Goal: Task Accomplishment & Management: Manage account settings

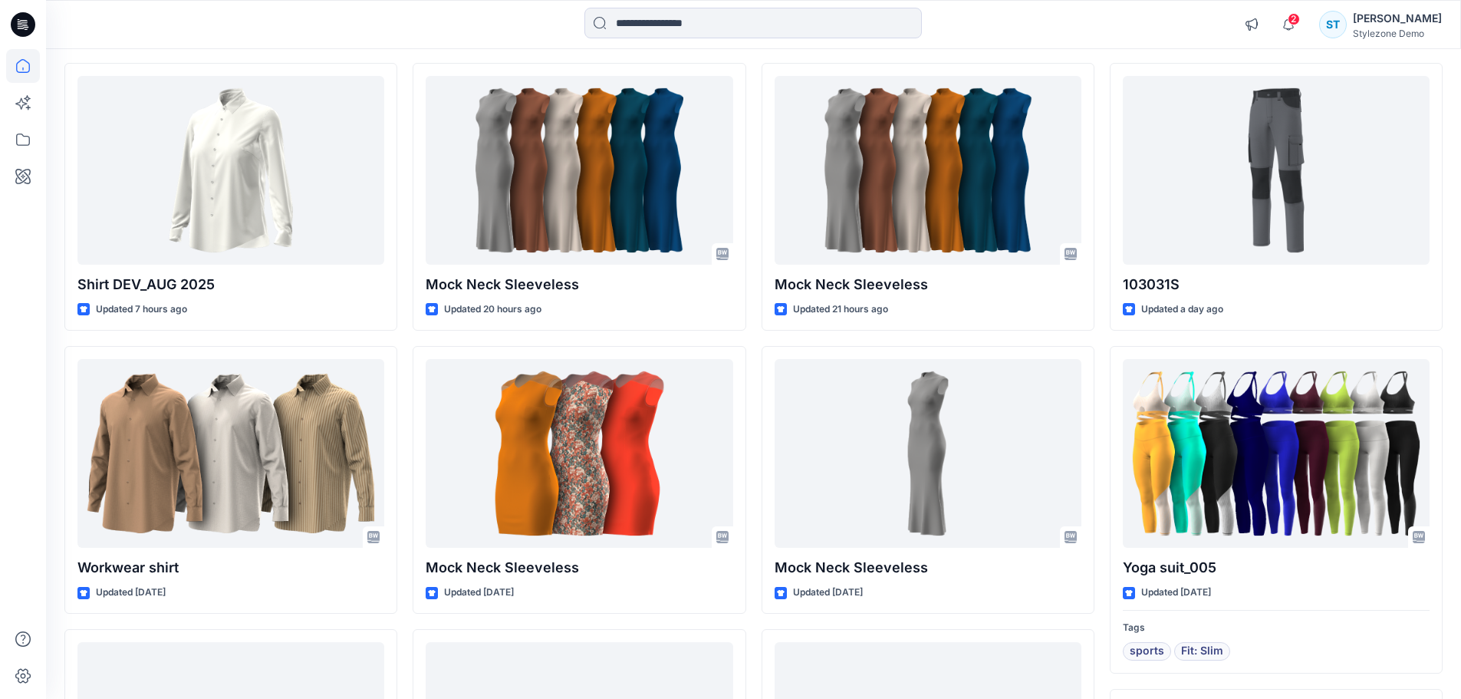
scroll to position [153, 0]
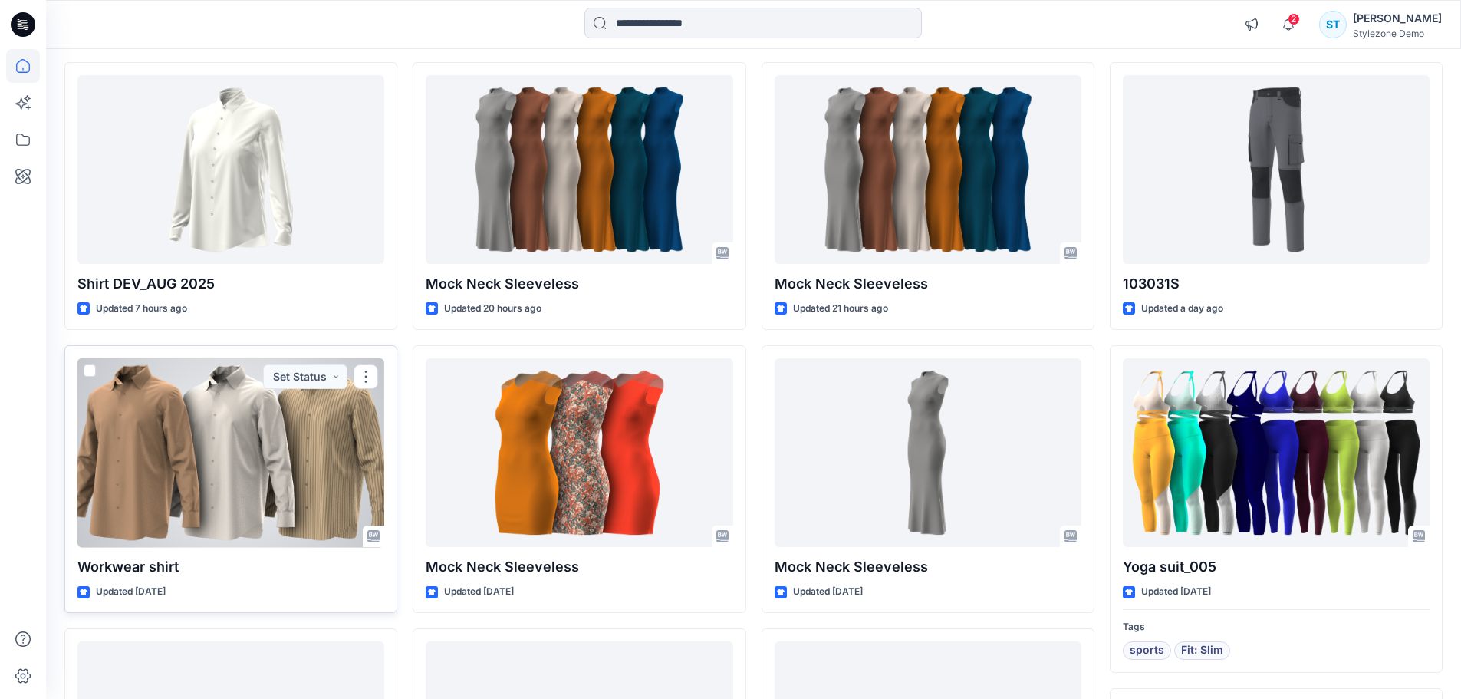
click at [382, 472] on div at bounding box center [230, 452] width 307 height 189
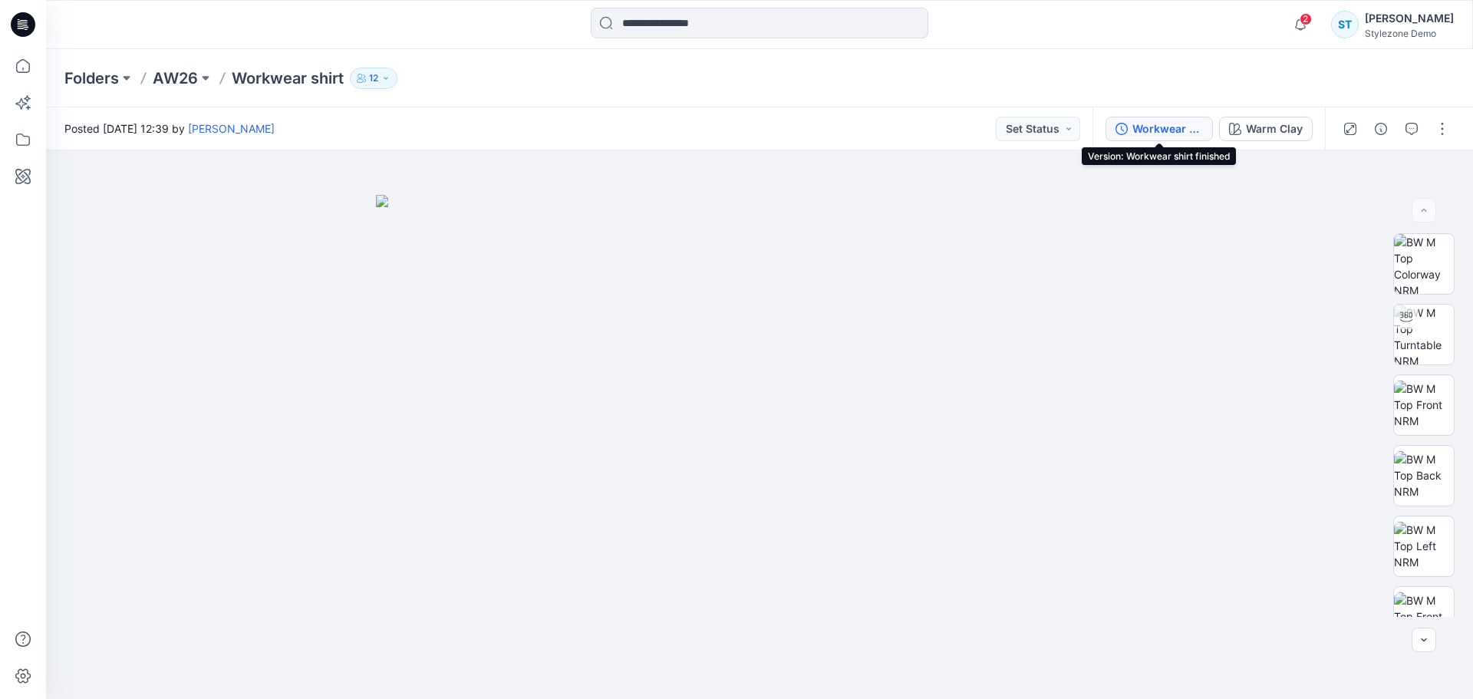
click at [1141, 130] on div "Workwear shirt finished" at bounding box center [1167, 128] width 71 height 17
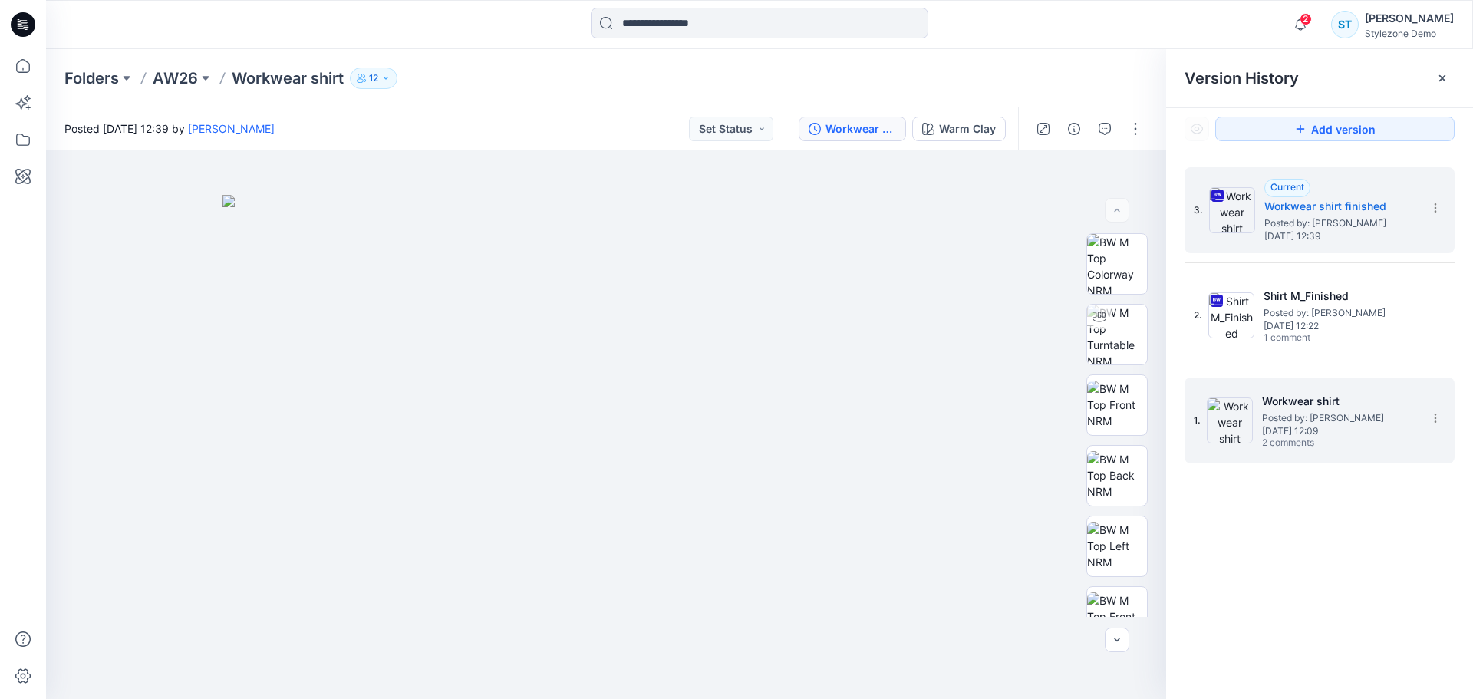
click at [1316, 427] on span "[DATE] 12:09" at bounding box center [1338, 431] width 153 height 11
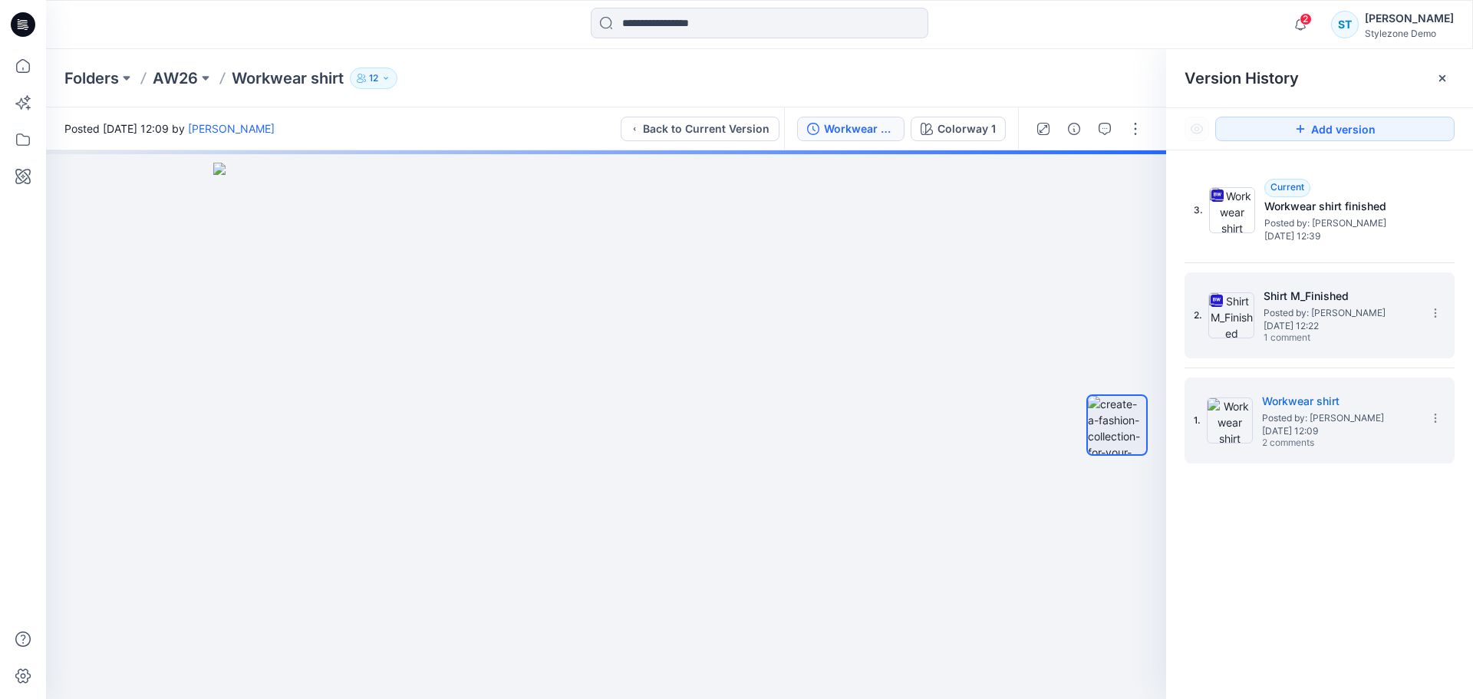
click at [1348, 338] on span "1 comment" at bounding box center [1317, 338] width 107 height 12
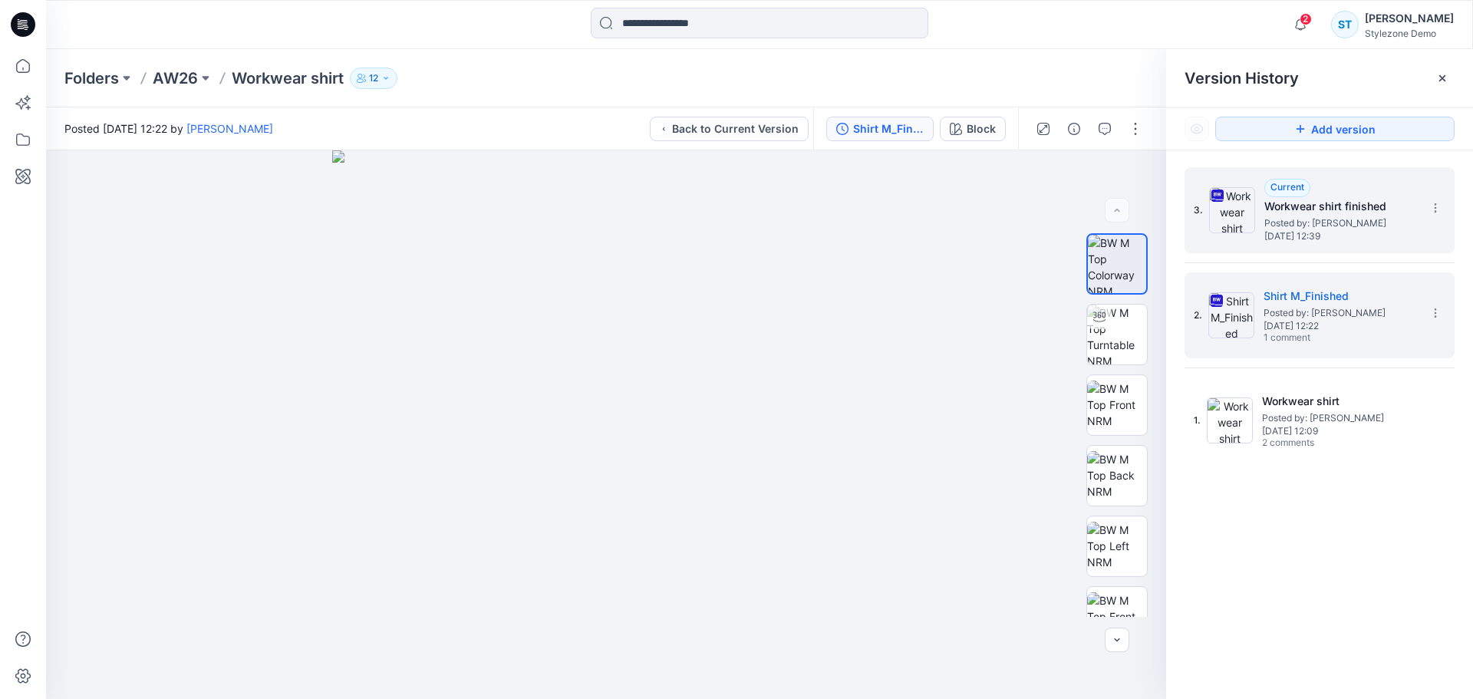
click at [1323, 245] on div "3. Current Workwear shirt finished Posted by: Savio Thomas Tuesday, August 19, …" at bounding box center [1309, 210] width 230 height 74
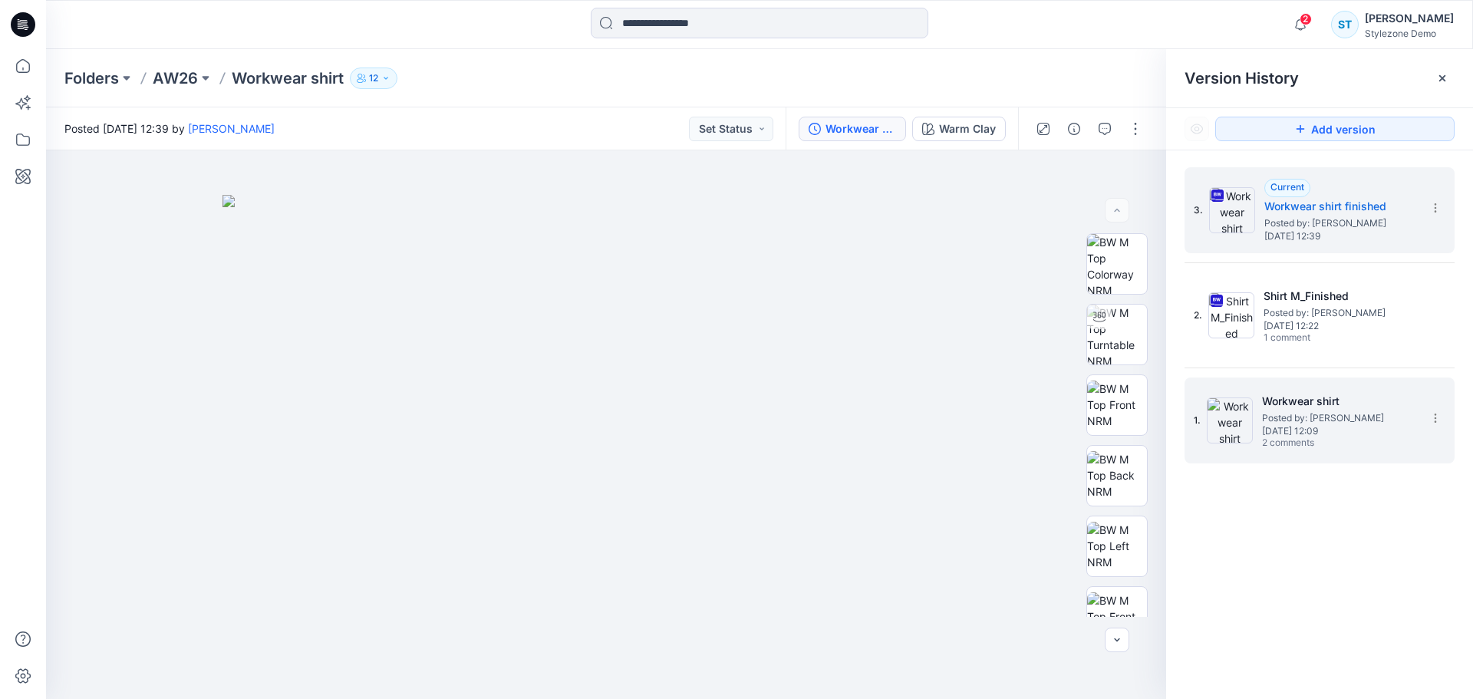
click at [1314, 446] on span "2 comments" at bounding box center [1315, 443] width 107 height 12
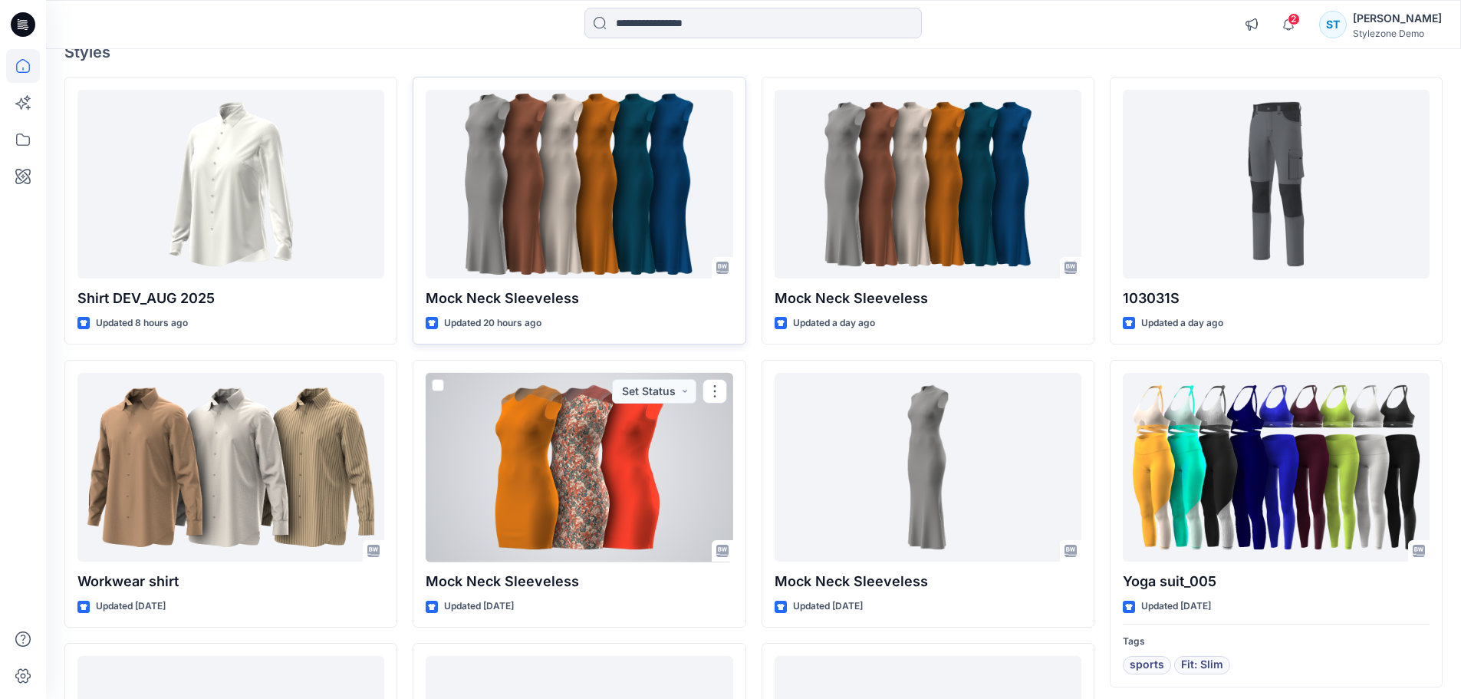
scroll to position [77, 0]
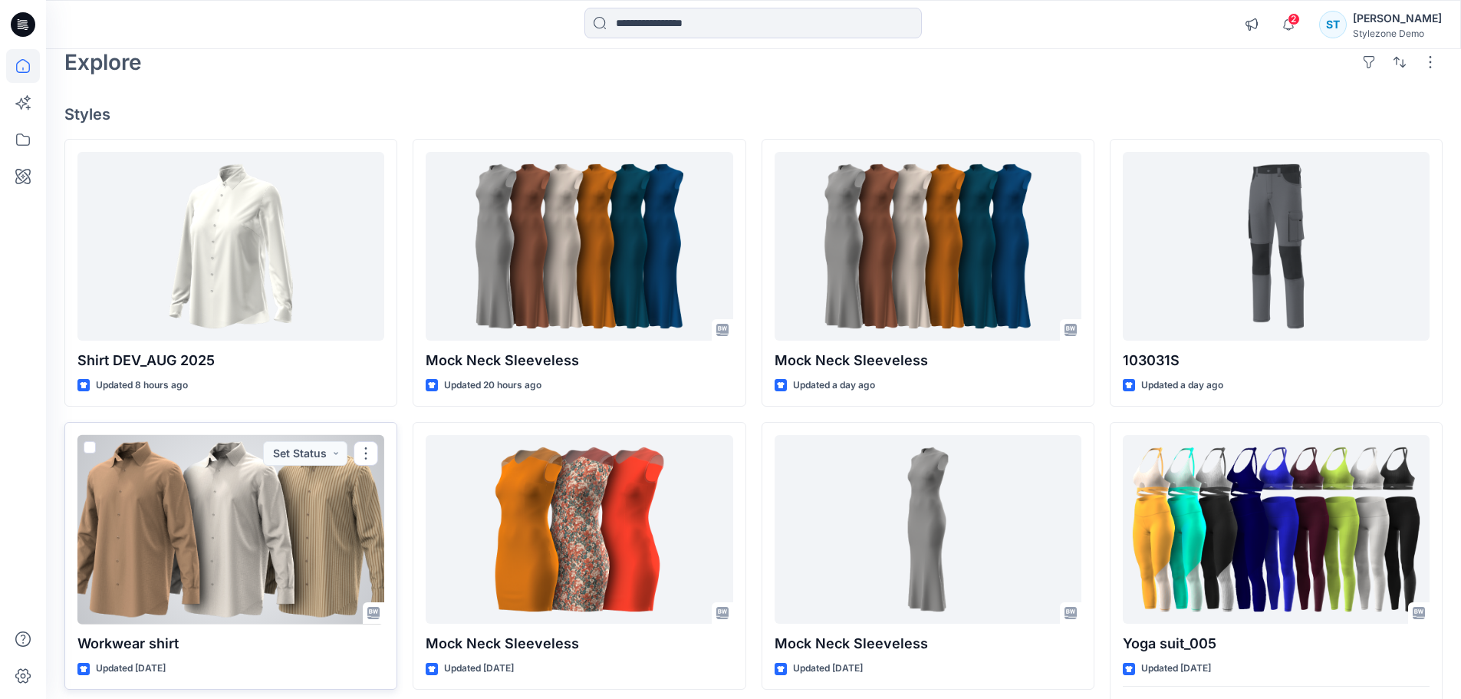
click at [328, 507] on div at bounding box center [230, 529] width 307 height 189
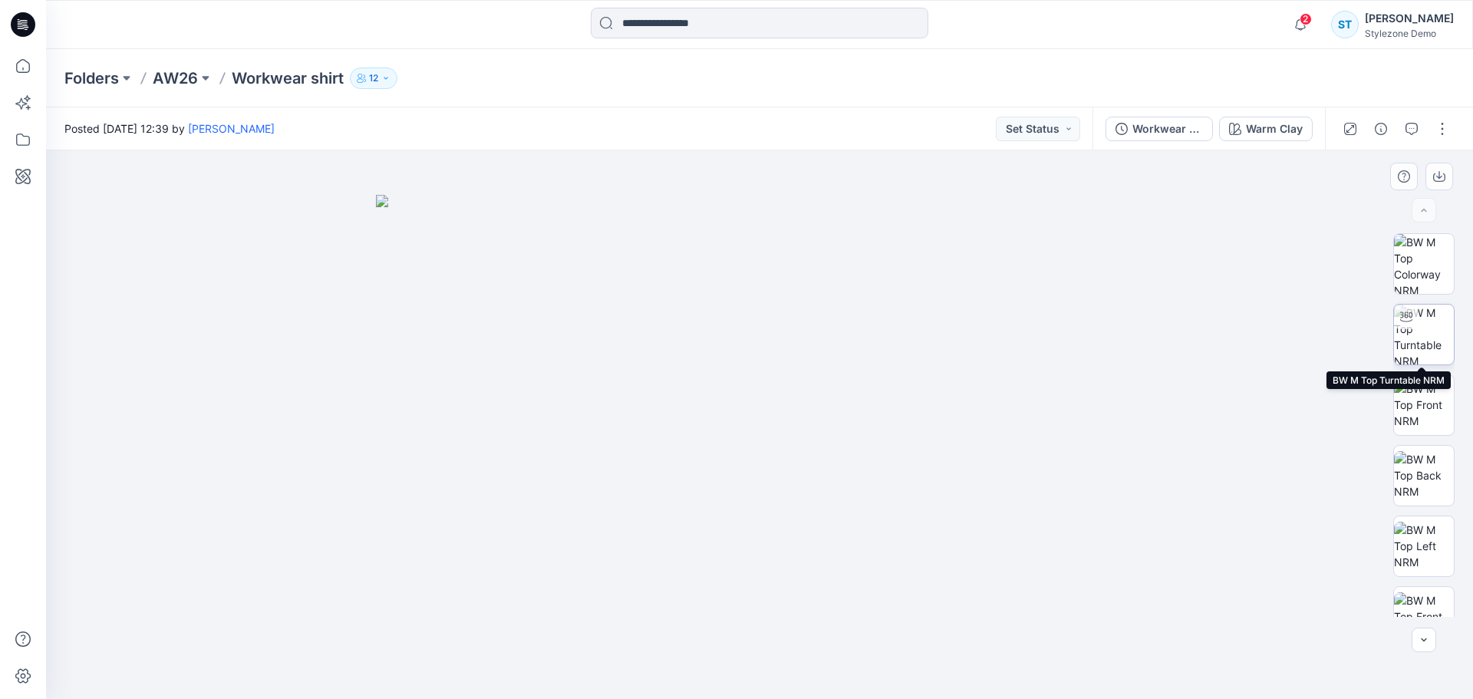
click at [1419, 333] on img at bounding box center [1424, 335] width 60 height 60
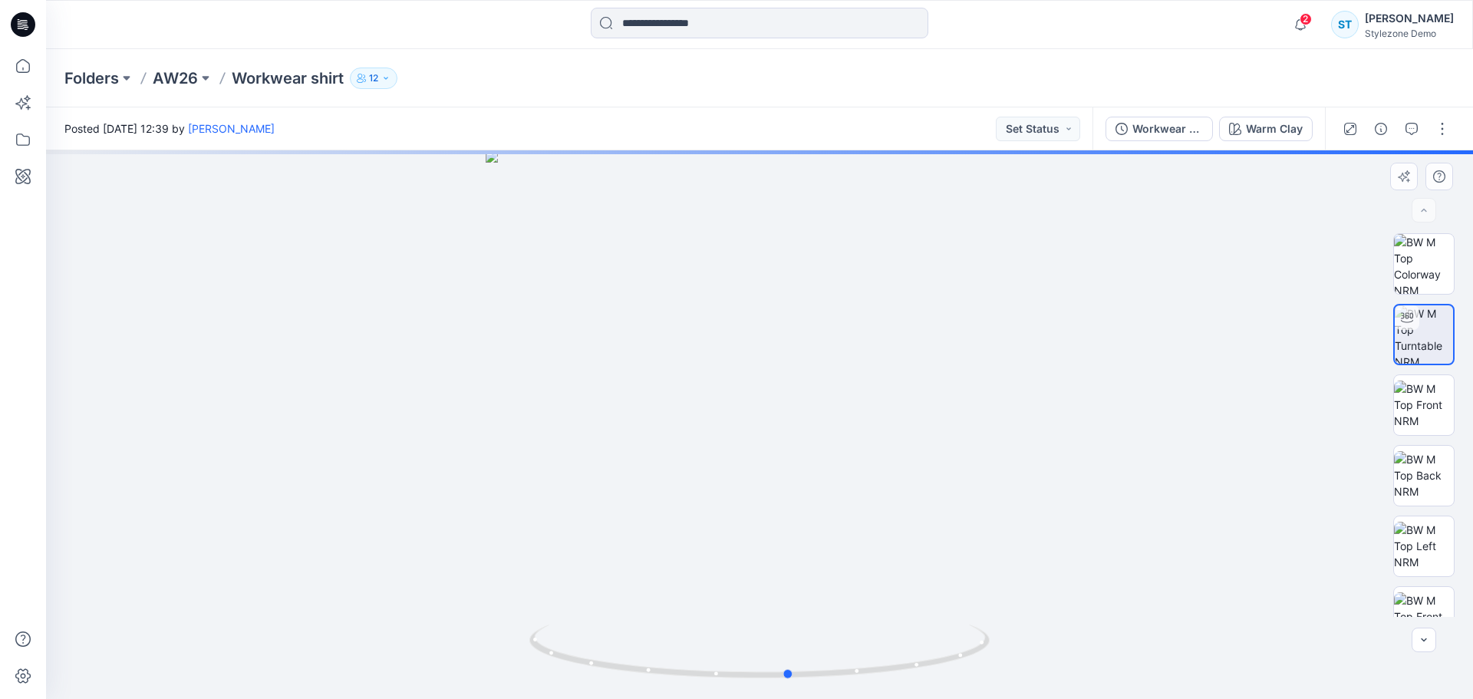
drag, startPoint x: 883, startPoint y: 526, endPoint x: 912, endPoint y: 513, distance: 31.9
click at [912, 513] on div at bounding box center [759, 424] width 1427 height 549
click at [1434, 407] on img at bounding box center [1424, 405] width 60 height 48
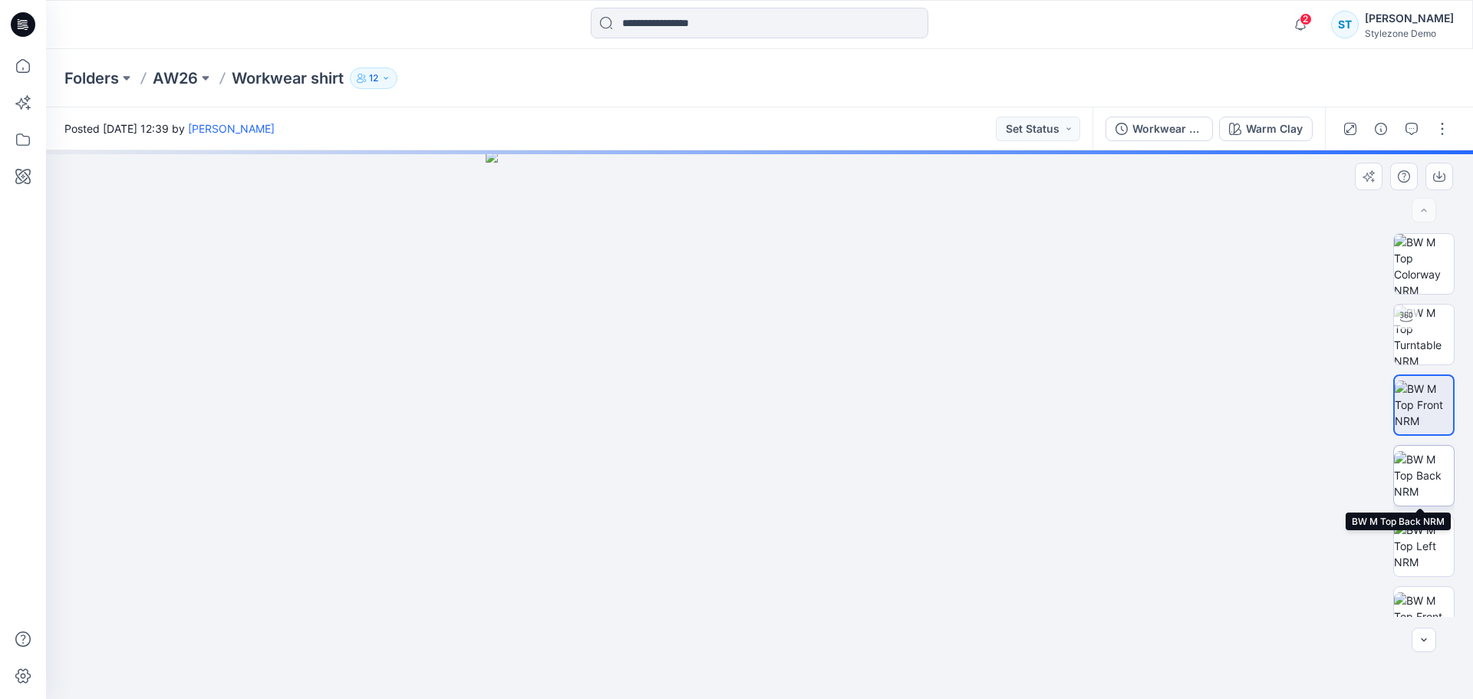
click at [1426, 473] on img at bounding box center [1424, 475] width 60 height 48
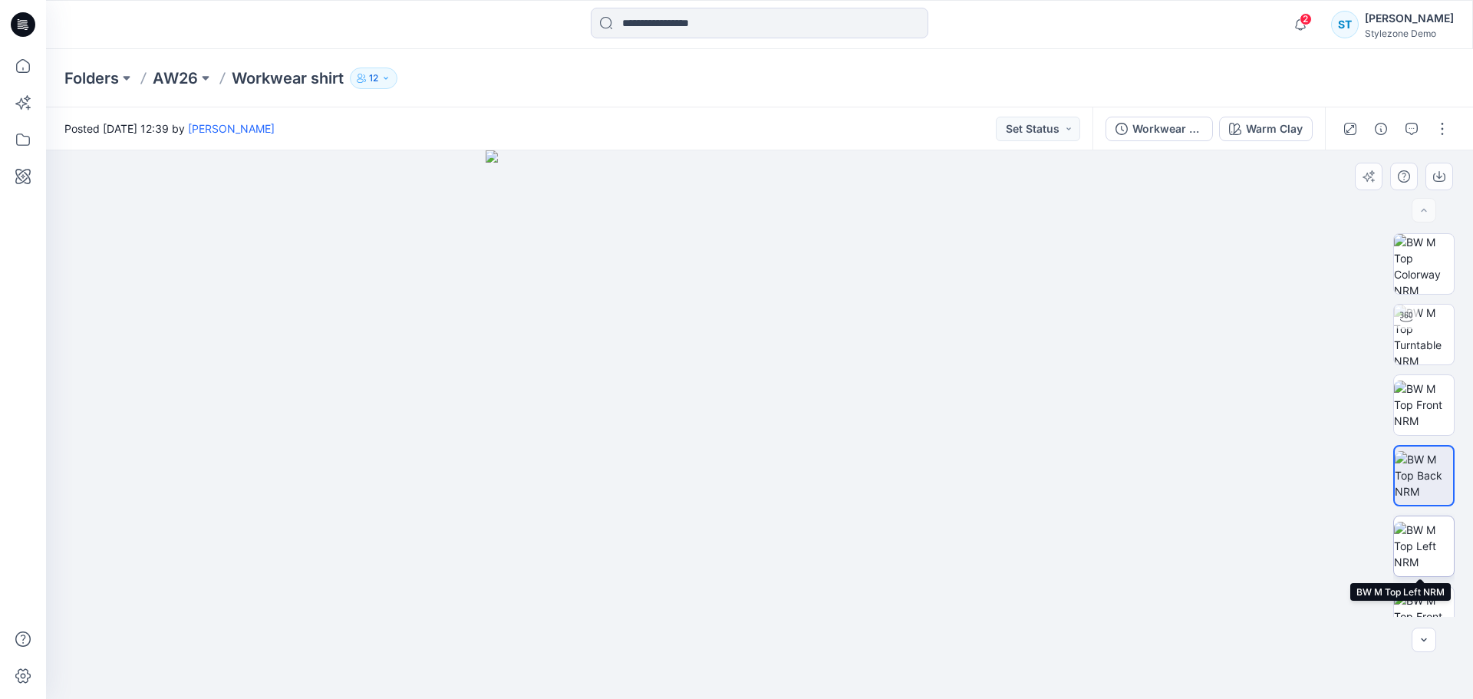
click at [1421, 529] on img at bounding box center [1424, 546] width 60 height 48
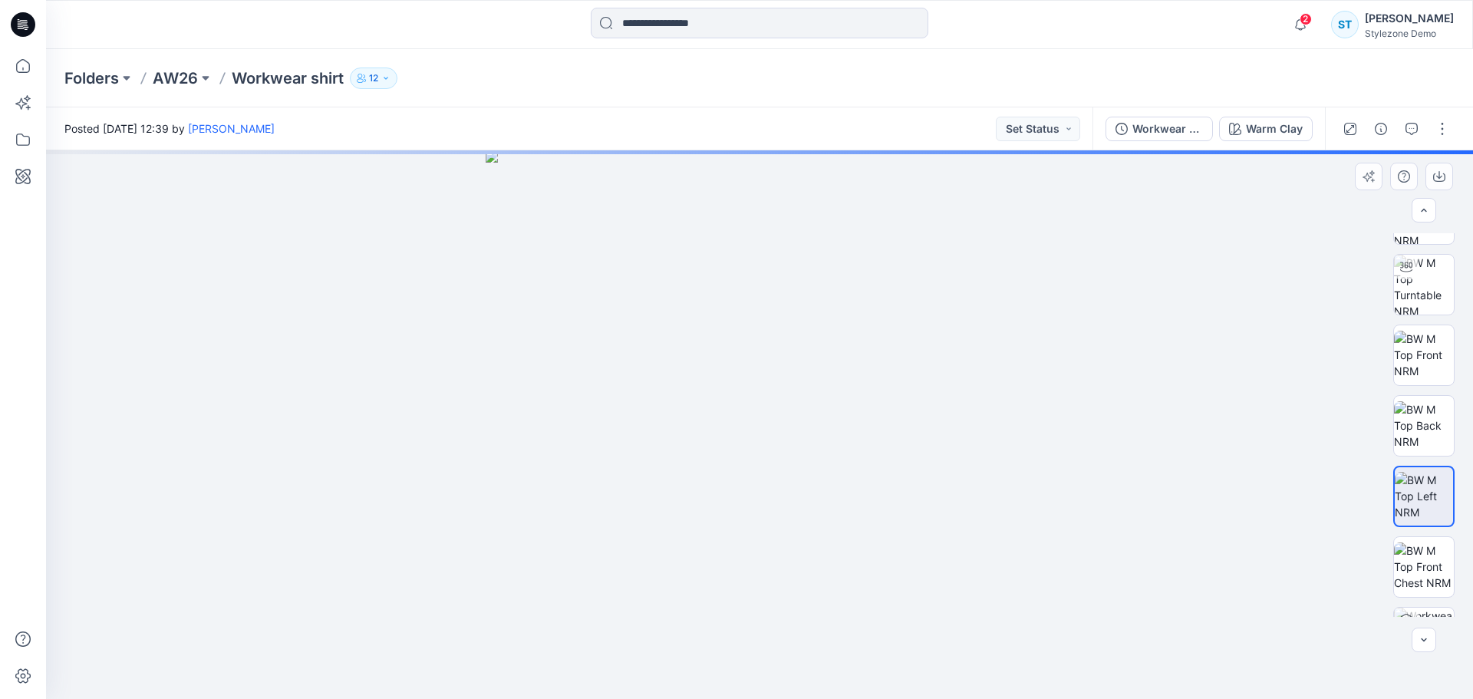
scroll to position [172, 0]
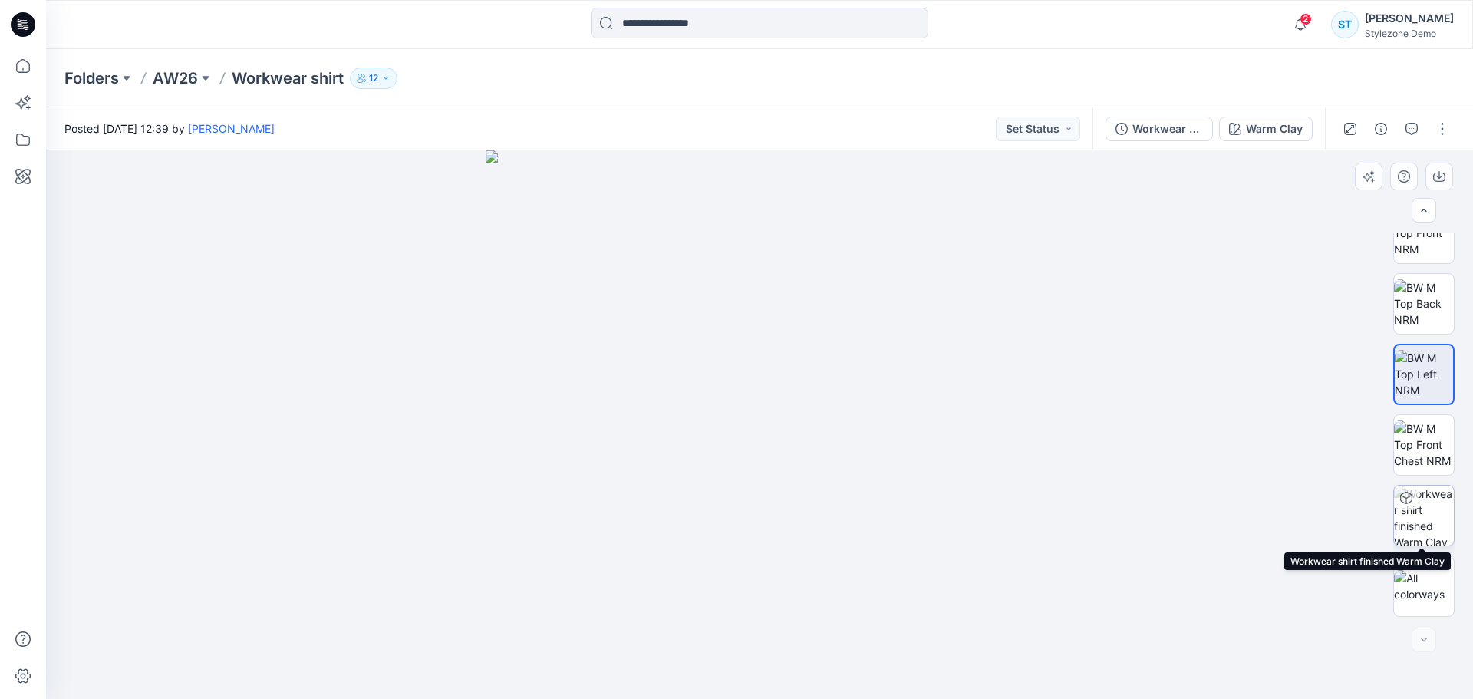
click at [1421, 516] on img at bounding box center [1424, 516] width 60 height 60
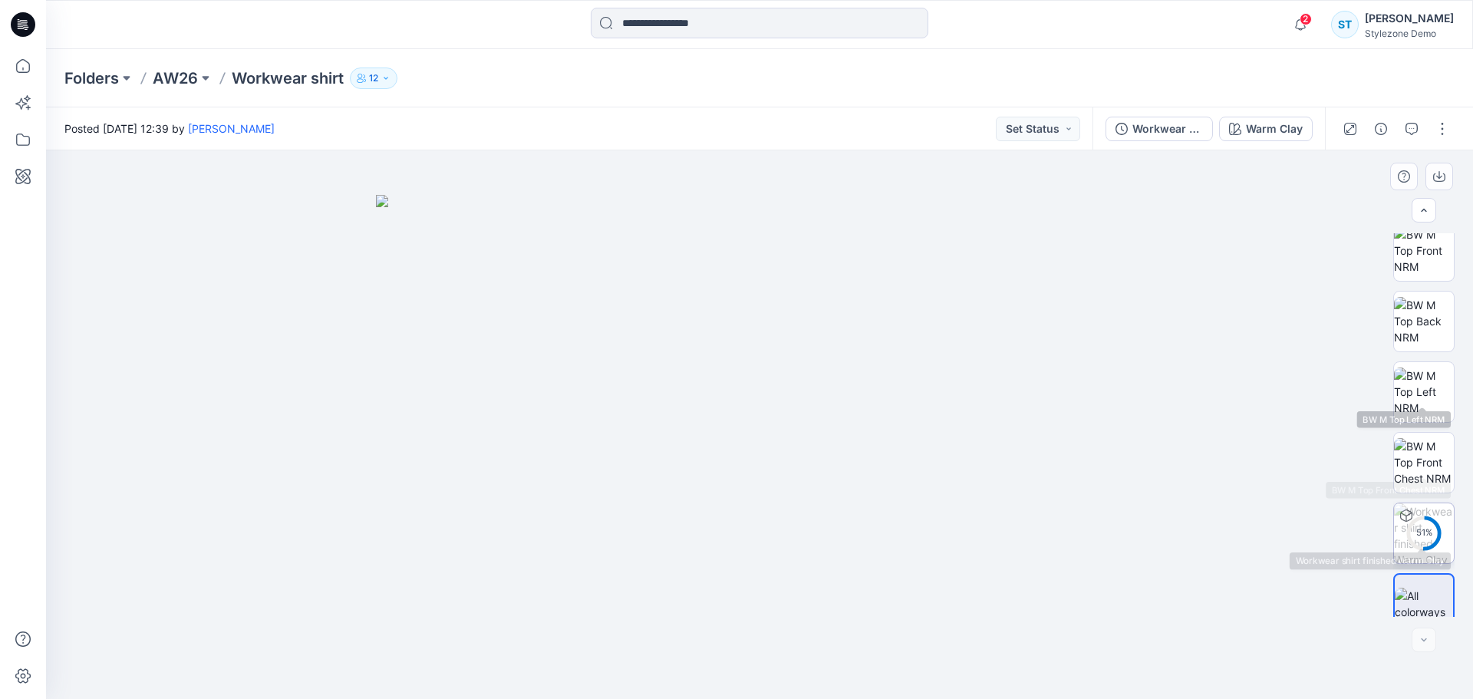
scroll to position [172, 0]
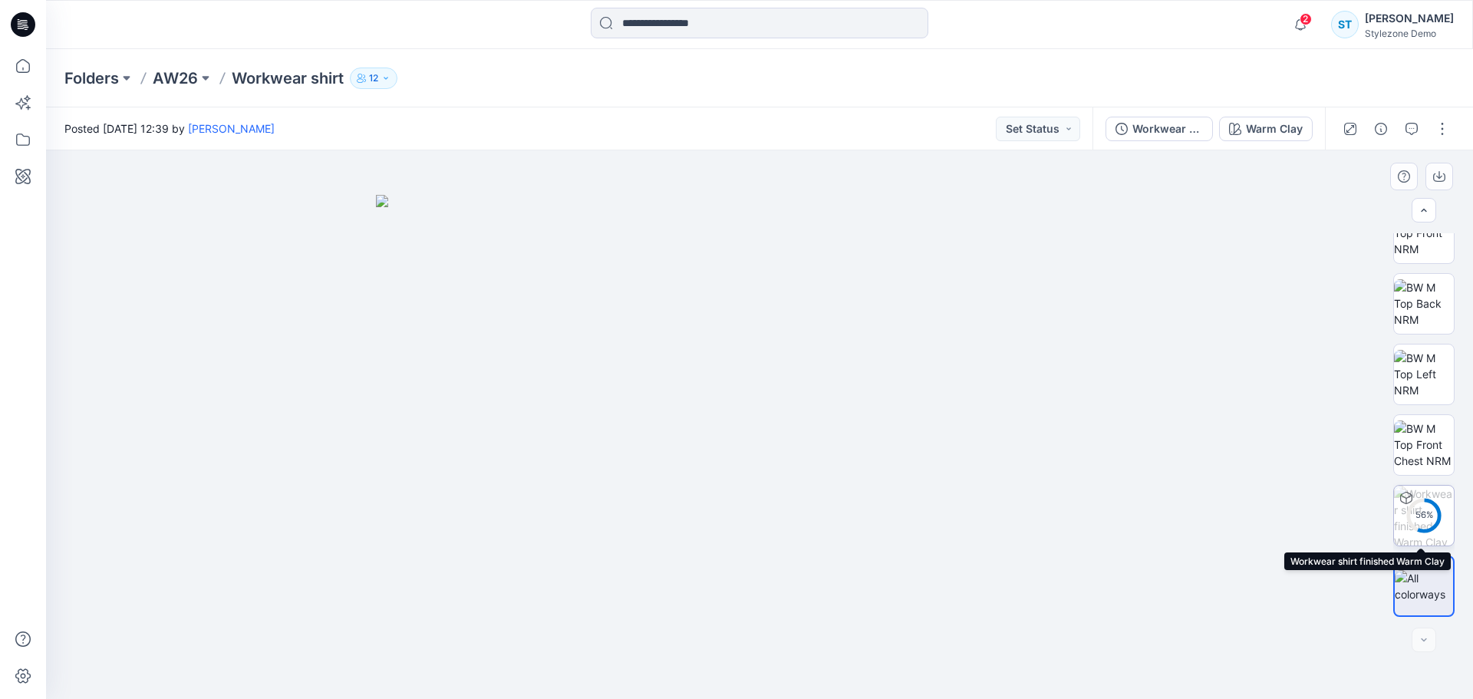
click at [1425, 519] on div "56 %" at bounding box center [1423, 515] width 37 height 13
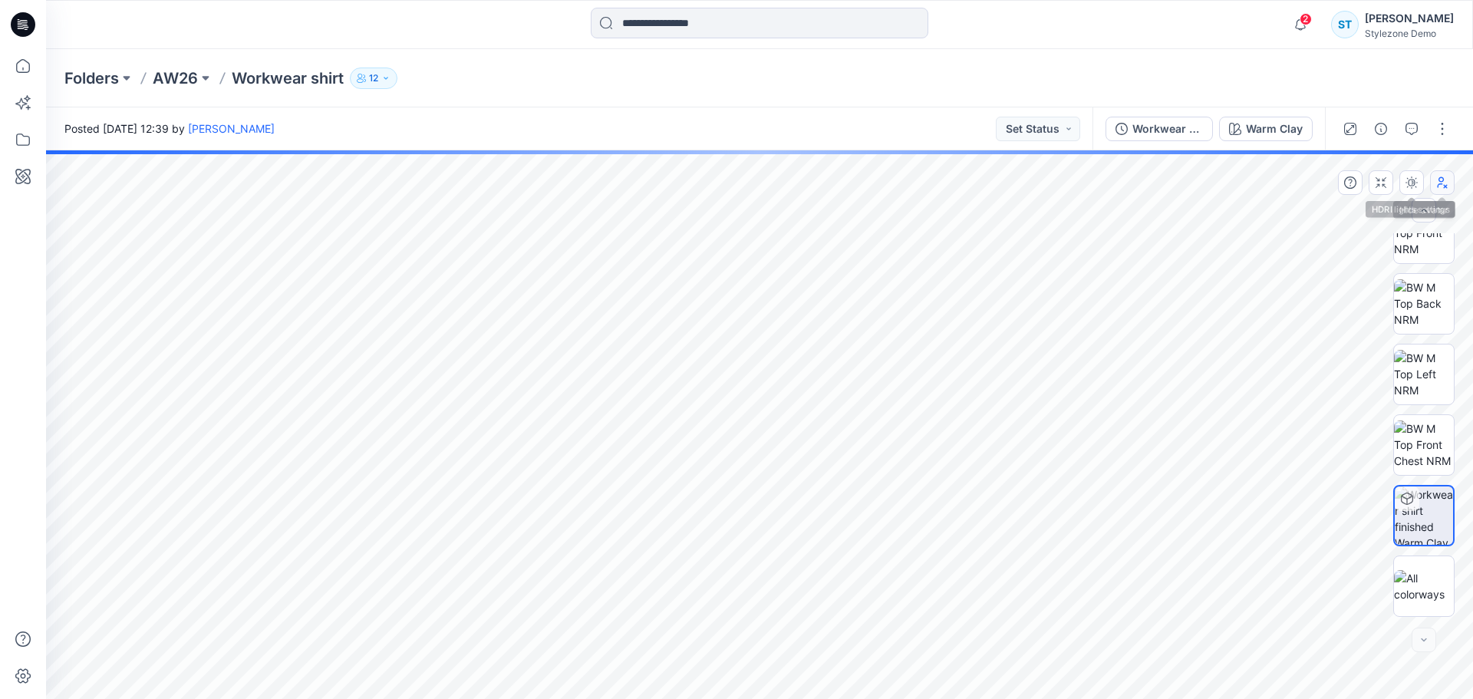
click at [1445, 183] on icon "button" at bounding box center [1442, 182] width 12 height 12
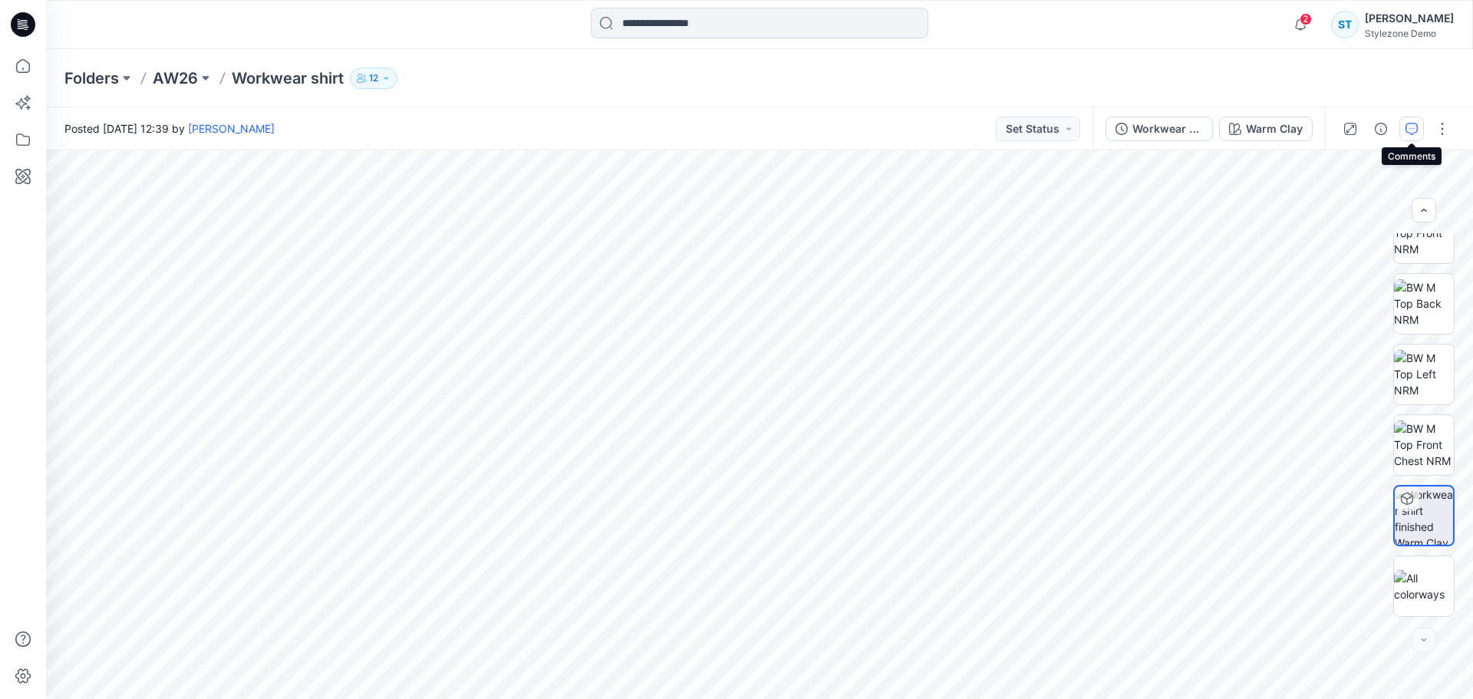
click at [1413, 128] on icon "button" at bounding box center [1411, 129] width 12 height 12
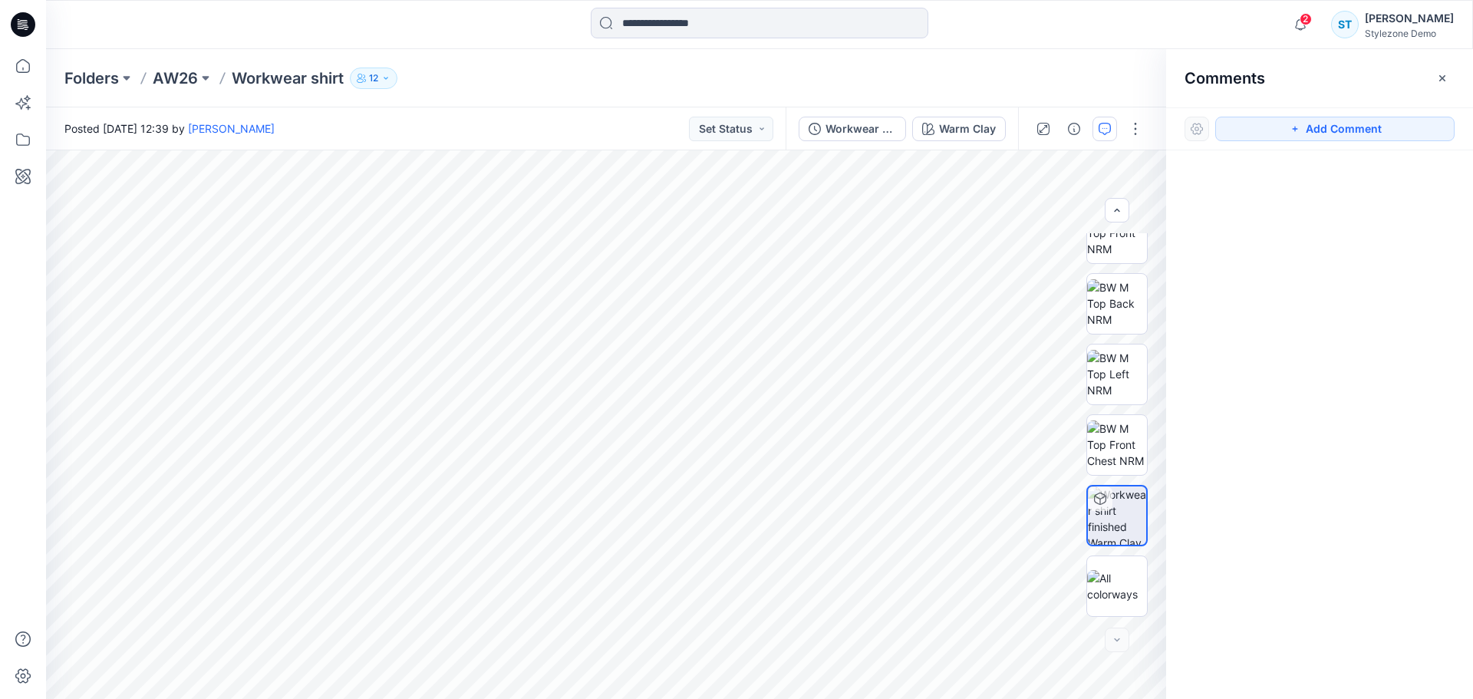
drag, startPoint x: 1363, startPoint y: 130, endPoint x: 1168, endPoint y: 175, distance: 199.1
click at [1361, 130] on button "Add Comment" at bounding box center [1334, 129] width 239 height 25
click at [285, 408] on icon at bounding box center [285, 407] width 2 height 2
click at [211, 435] on textarea at bounding box center [280, 440] width 252 height 61
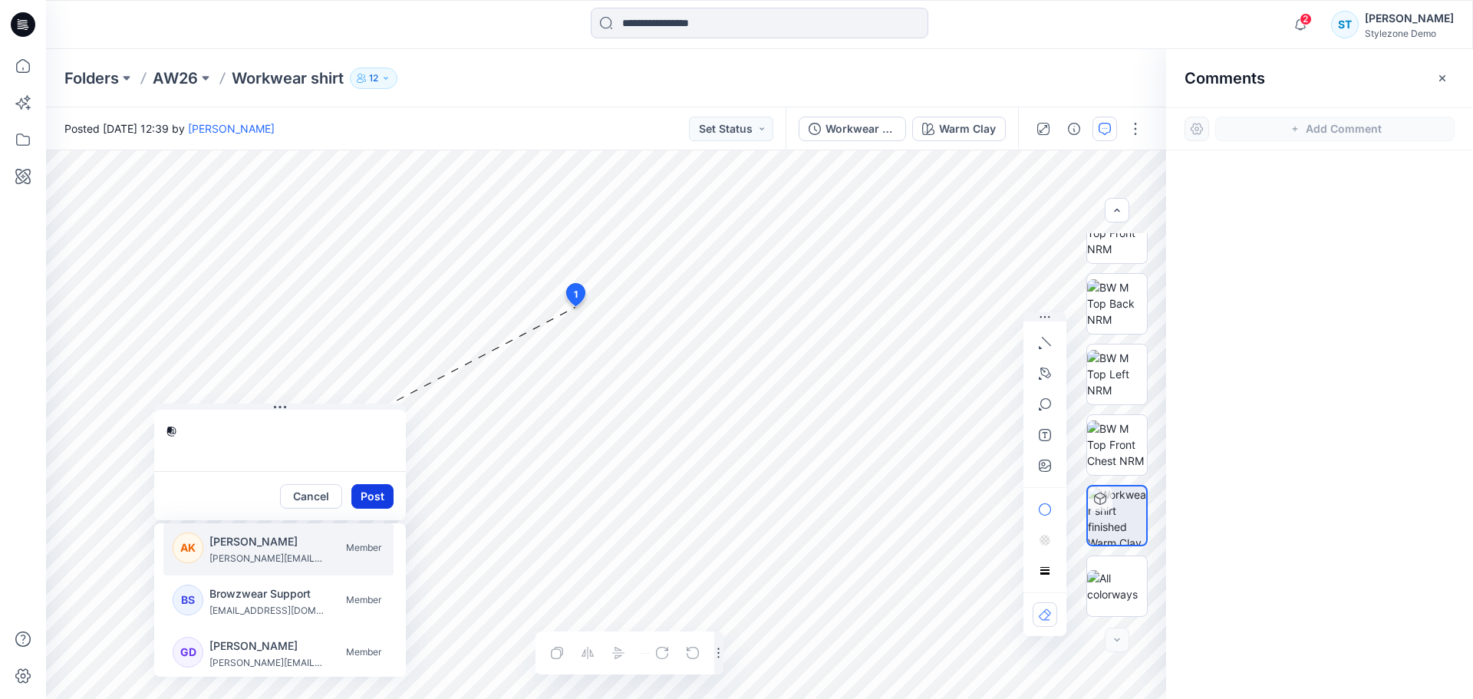
type textarea "*"
click at [368, 494] on button "Post" at bounding box center [372, 496] width 42 height 25
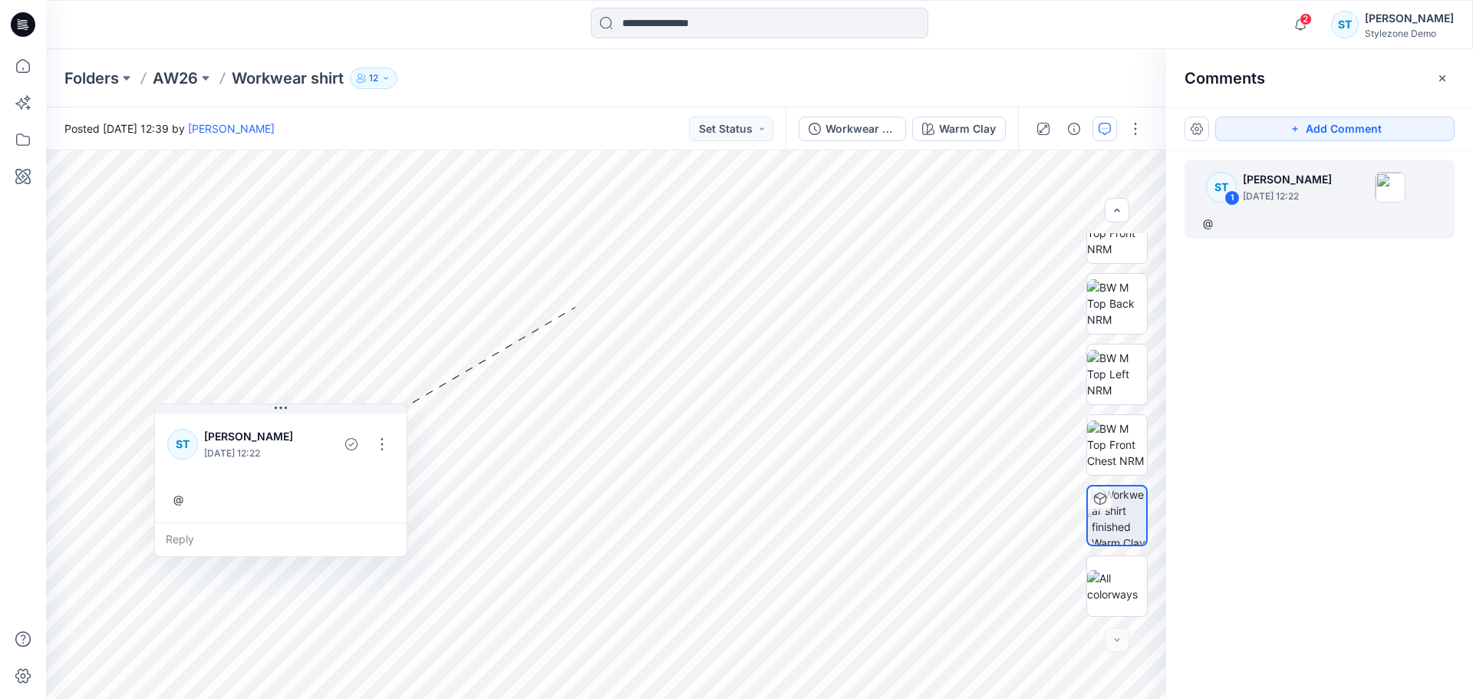
click at [1453, 73] on button "button" at bounding box center [1442, 78] width 25 height 25
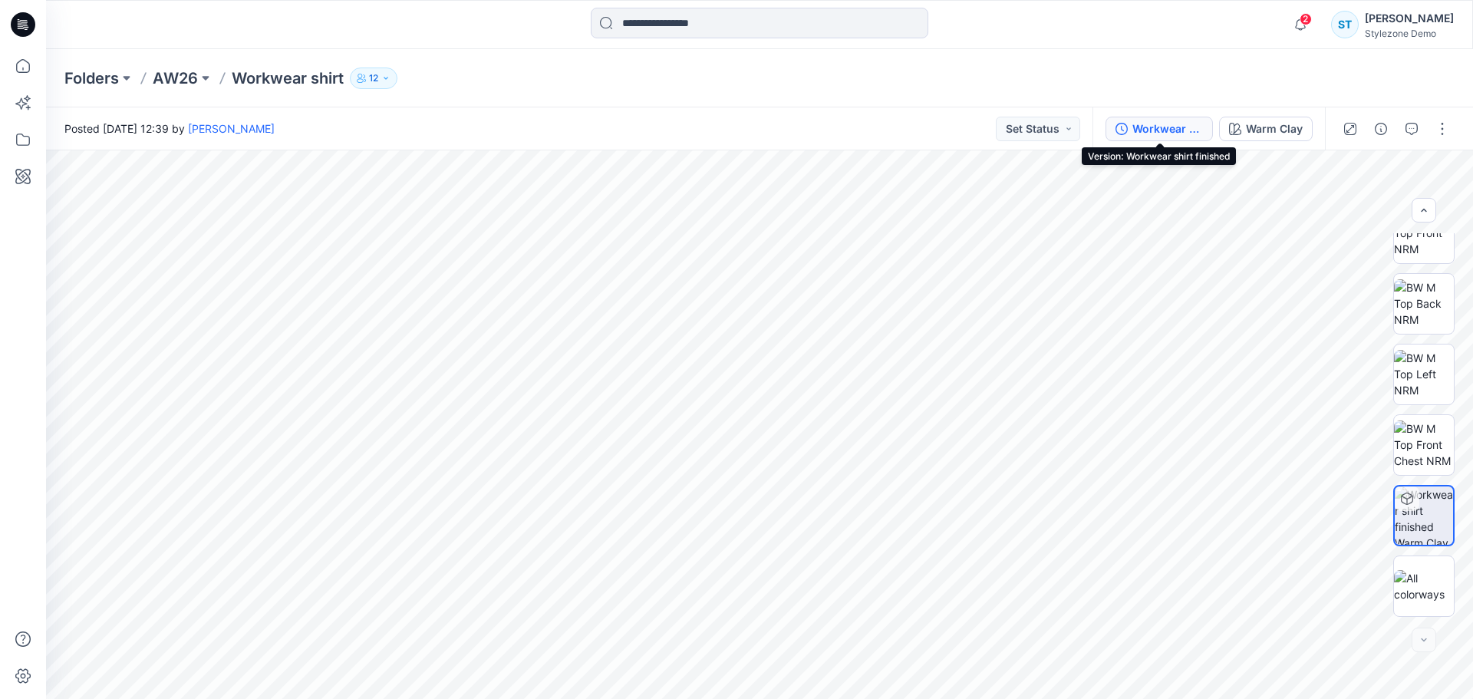
click at [1152, 131] on div "Workwear shirt finished" at bounding box center [1167, 128] width 71 height 17
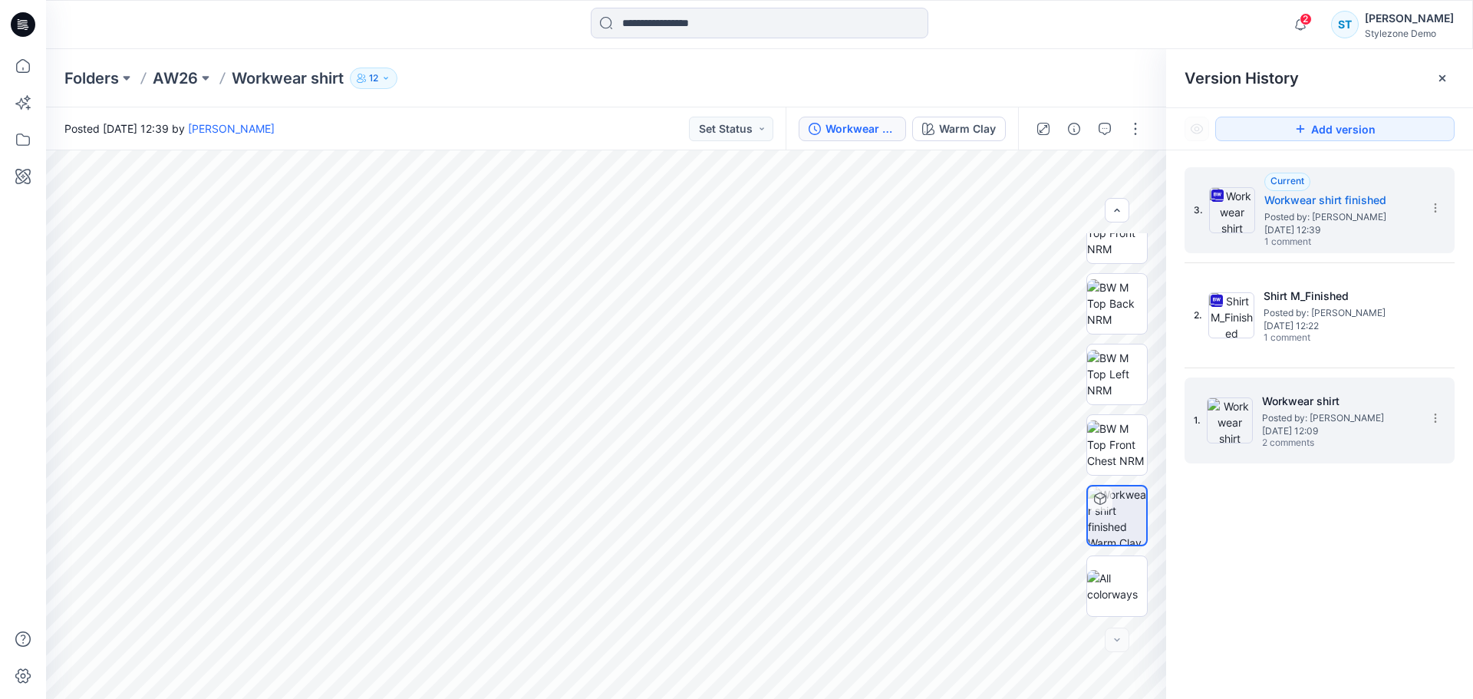
click at [1302, 438] on span "2 comments" at bounding box center [1315, 443] width 107 height 12
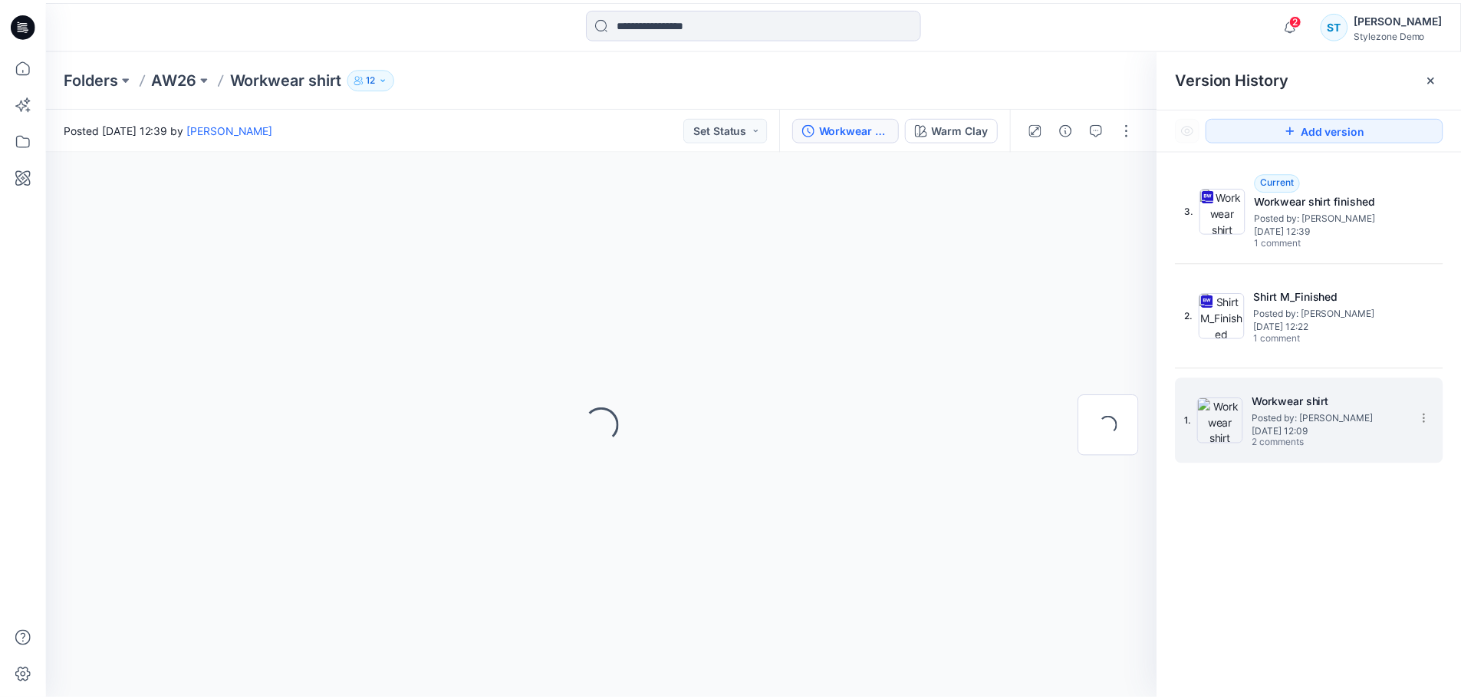
scroll to position [0, 0]
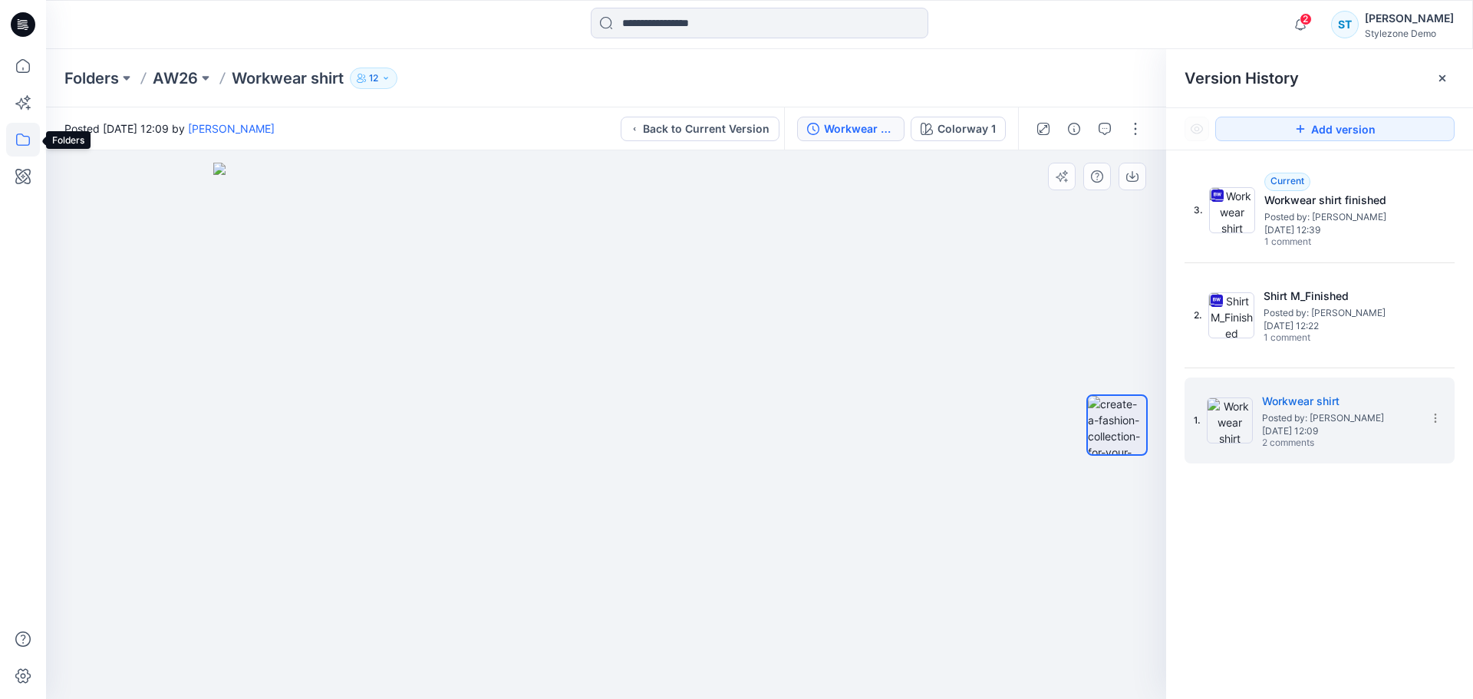
click at [21, 144] on icon at bounding box center [23, 140] width 34 height 34
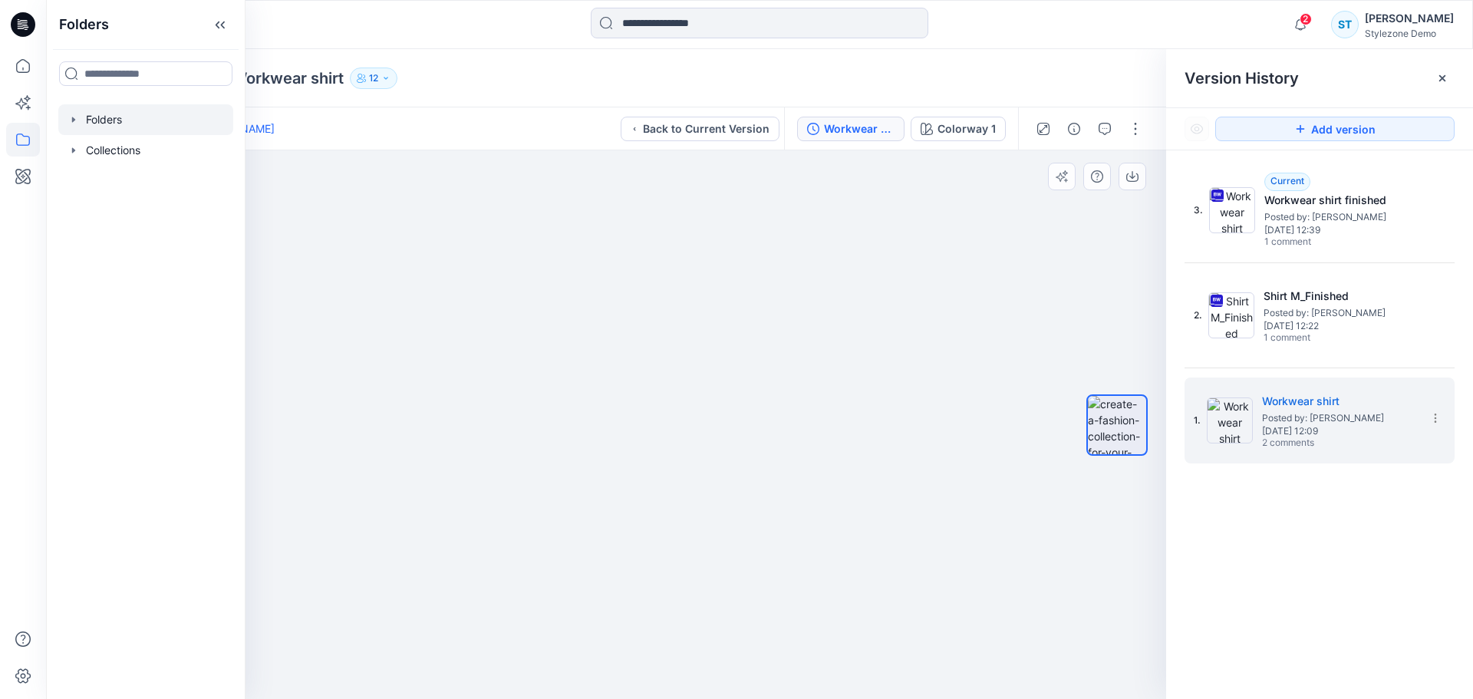
click at [71, 121] on icon "button" at bounding box center [74, 120] width 12 height 12
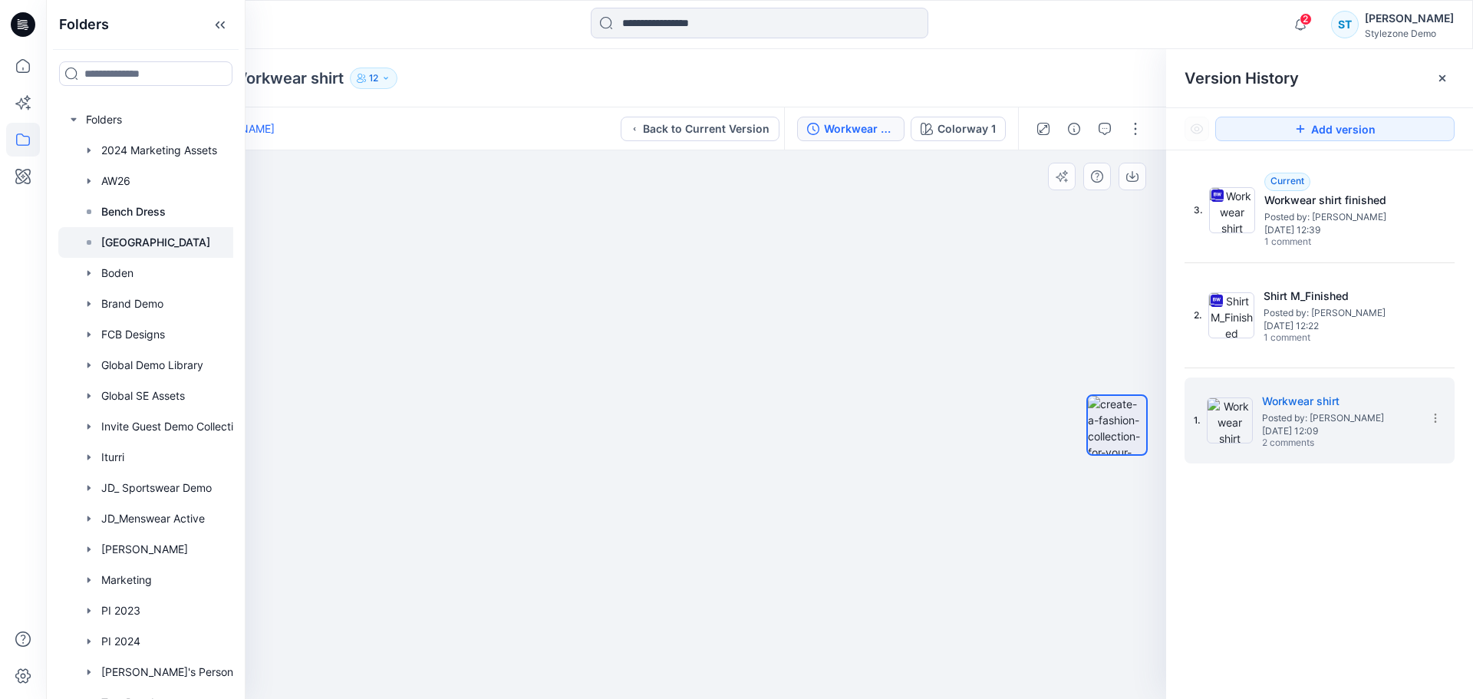
click at [137, 245] on p "[GEOGRAPHIC_DATA]" at bounding box center [155, 242] width 109 height 18
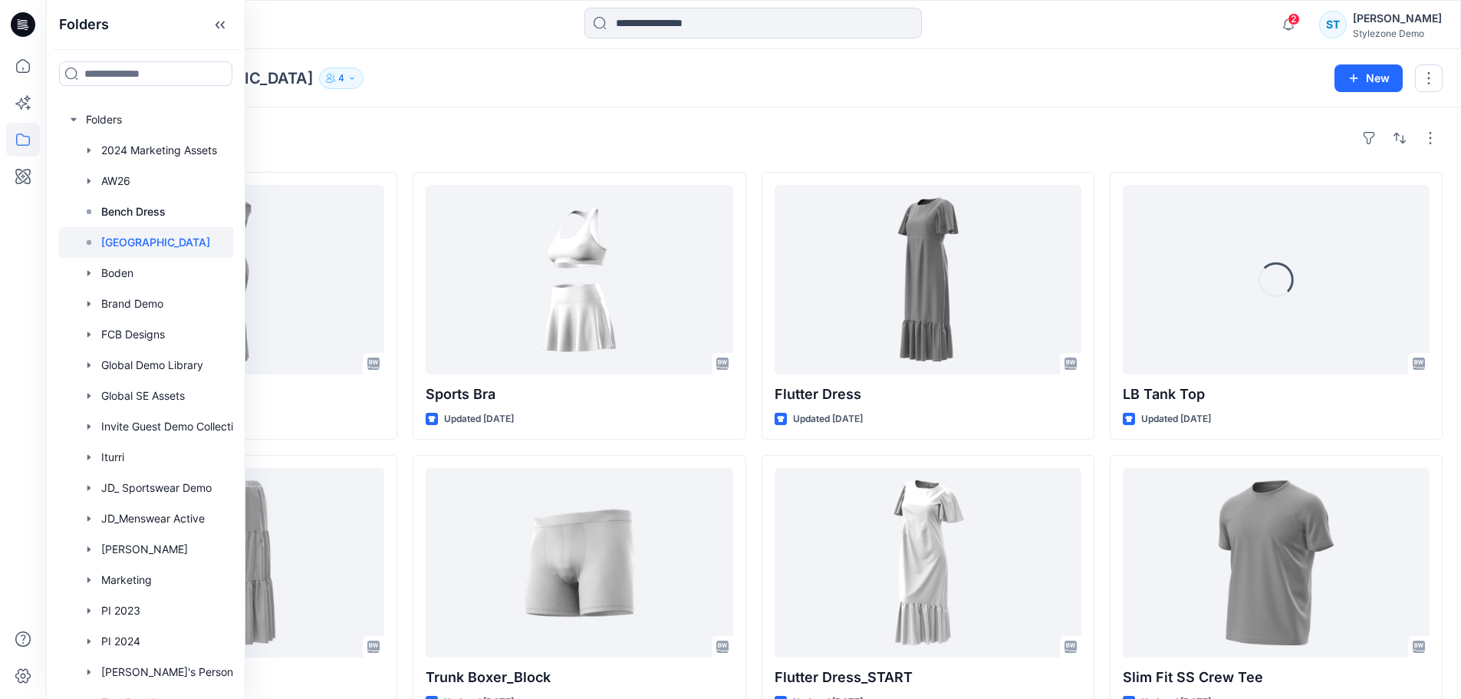
click at [343, 139] on div "Styles" at bounding box center [753, 138] width 1379 height 25
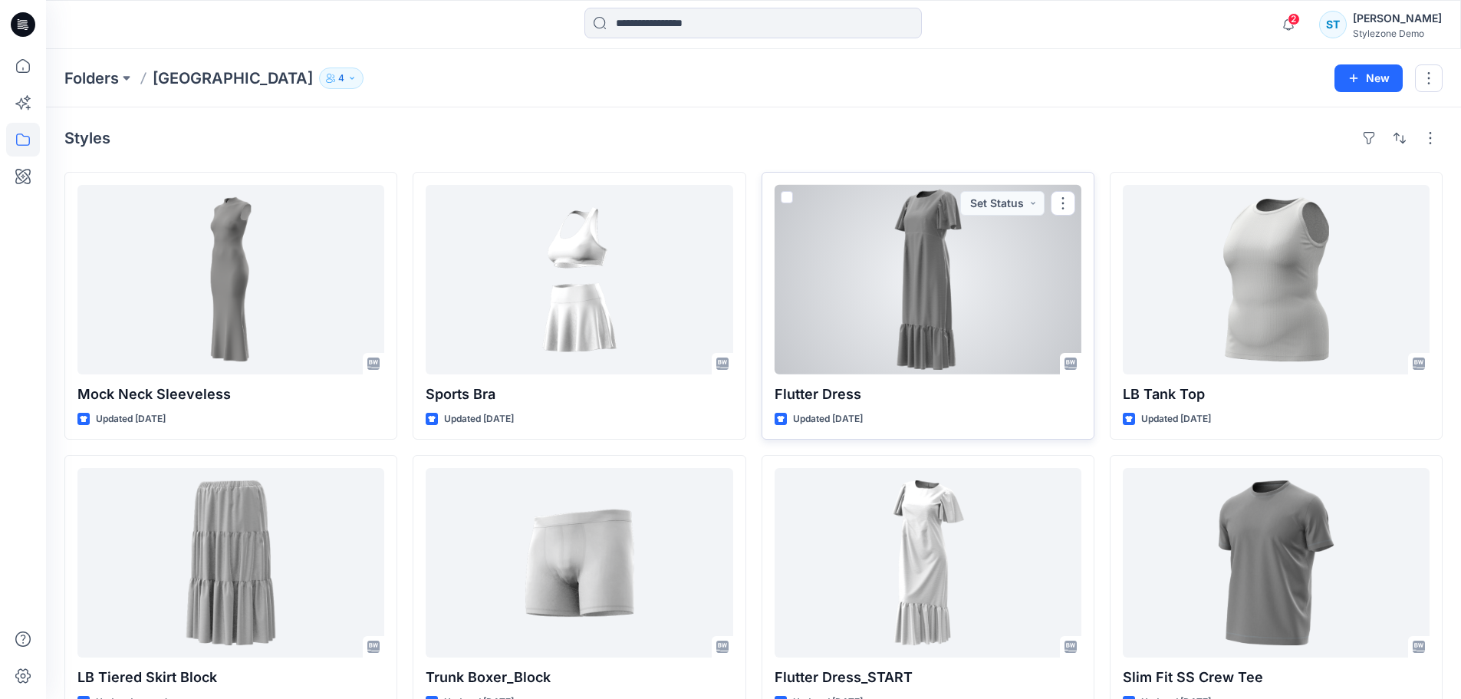
click at [893, 301] on div at bounding box center [928, 279] width 307 height 189
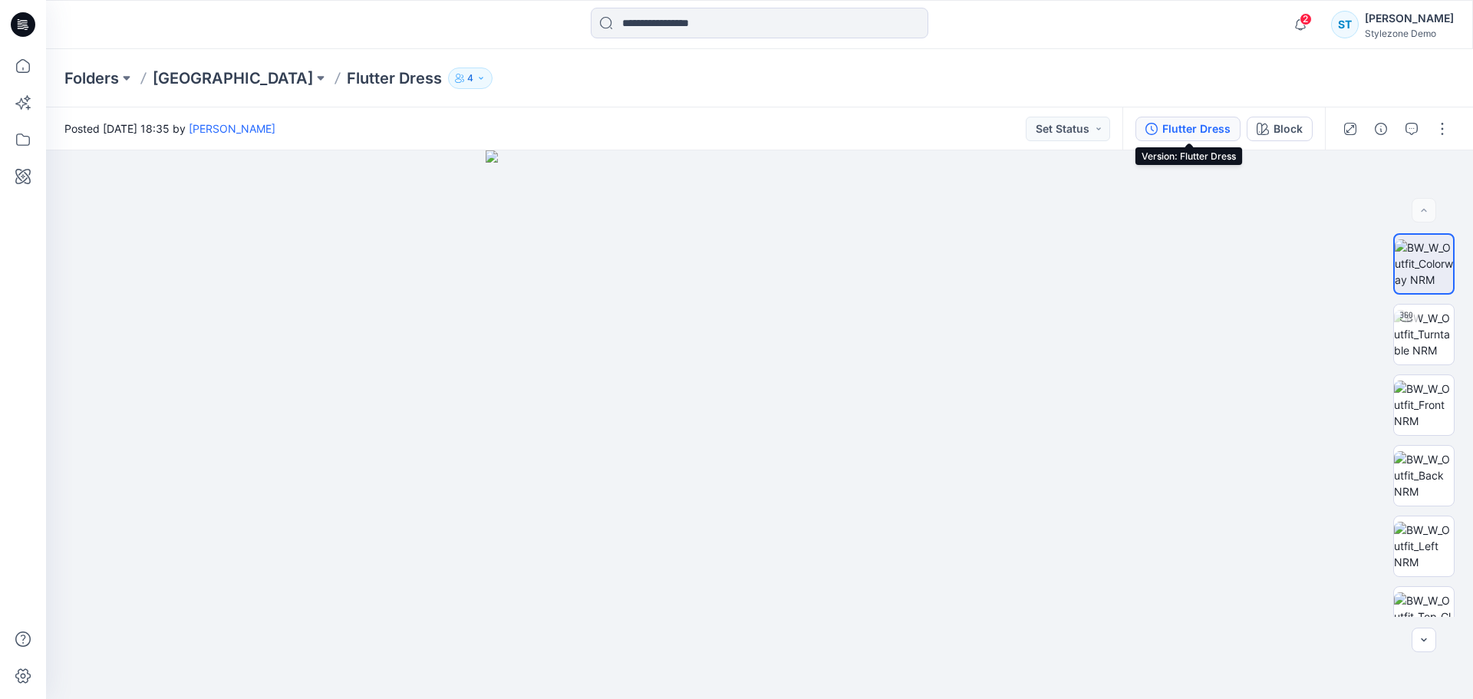
click at [1170, 137] on button "Flutter Dress" at bounding box center [1187, 129] width 105 height 25
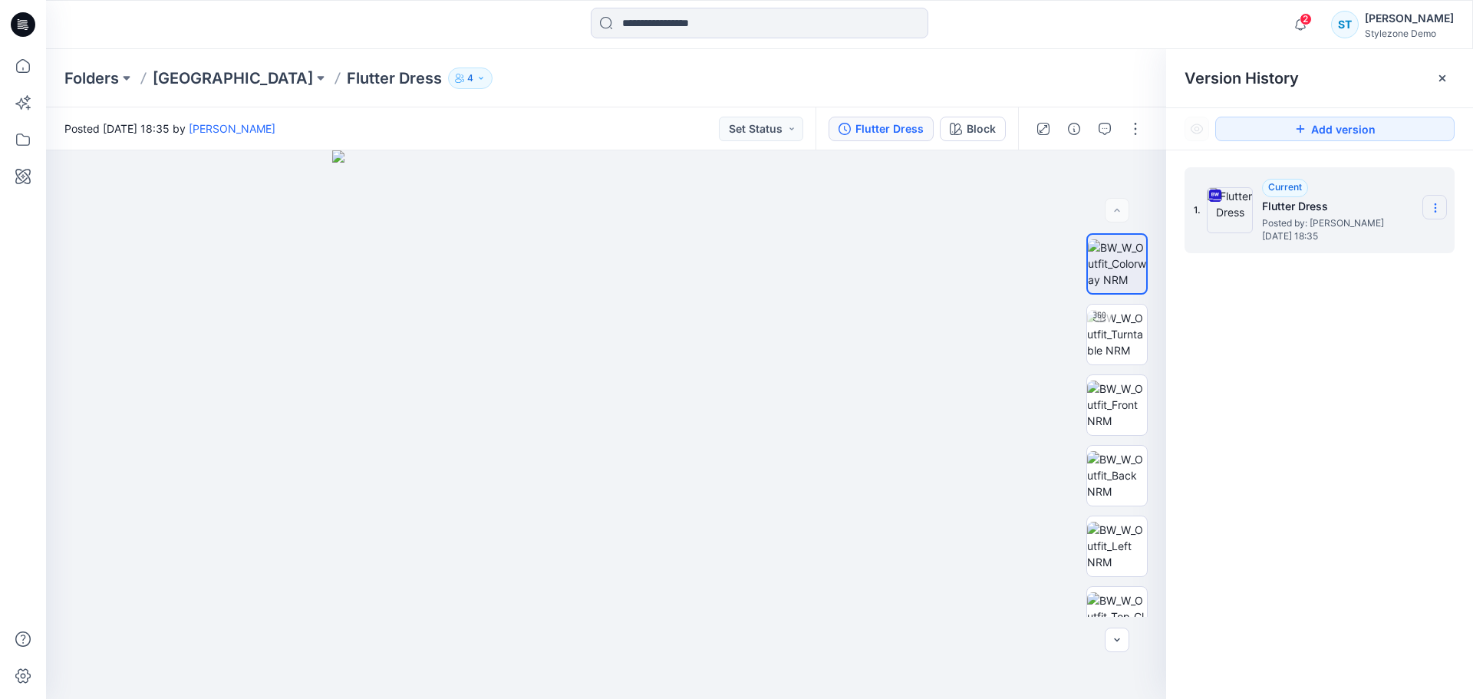
click at [1434, 207] on icon at bounding box center [1435, 208] width 12 height 12
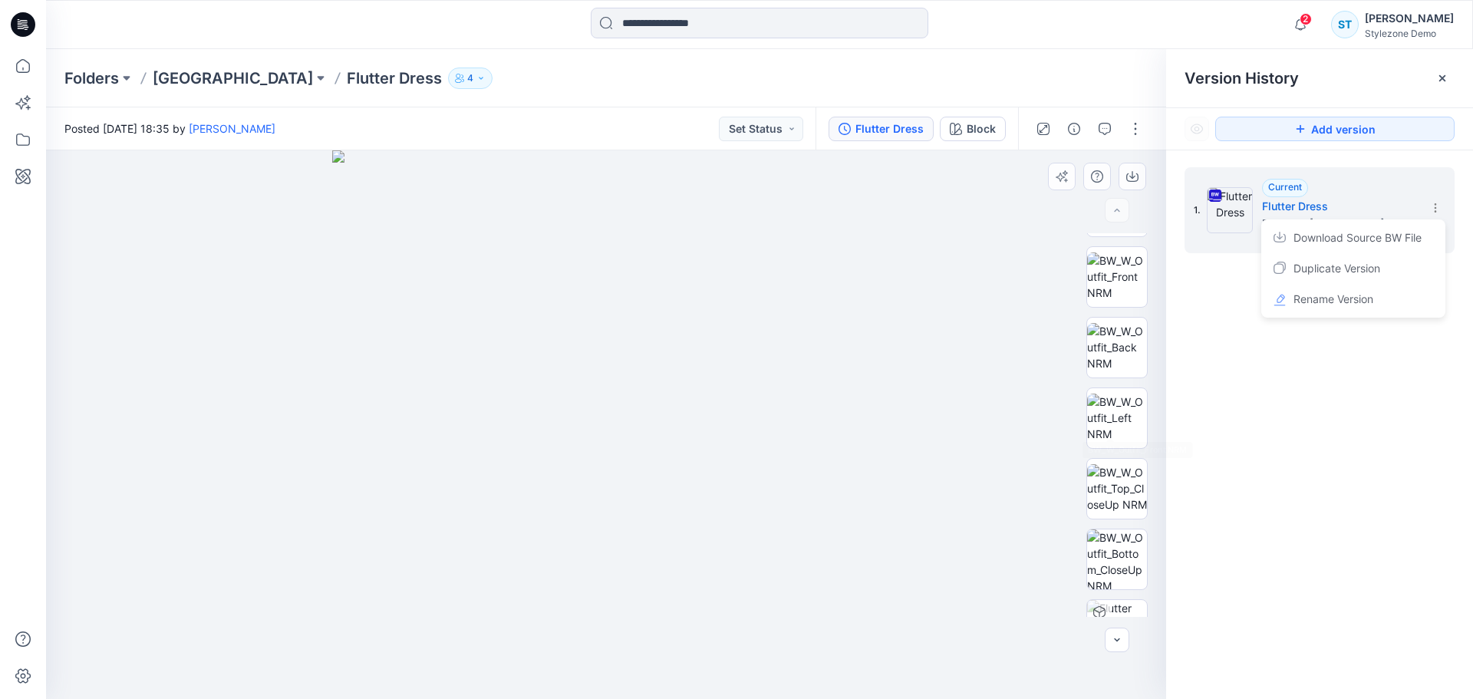
scroll to position [153, 0]
click at [1437, 81] on icon at bounding box center [1442, 78] width 12 height 12
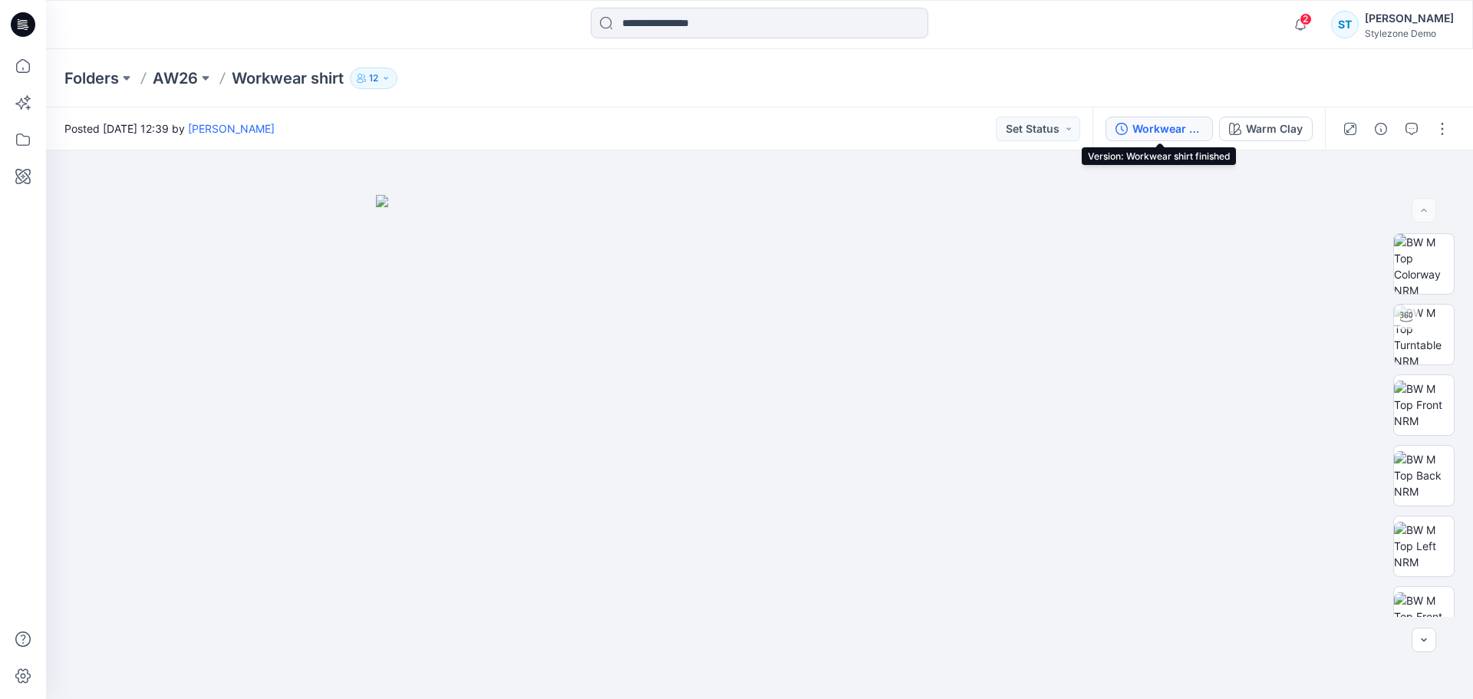
click at [1144, 130] on div "Workwear shirt finished" at bounding box center [1167, 128] width 71 height 17
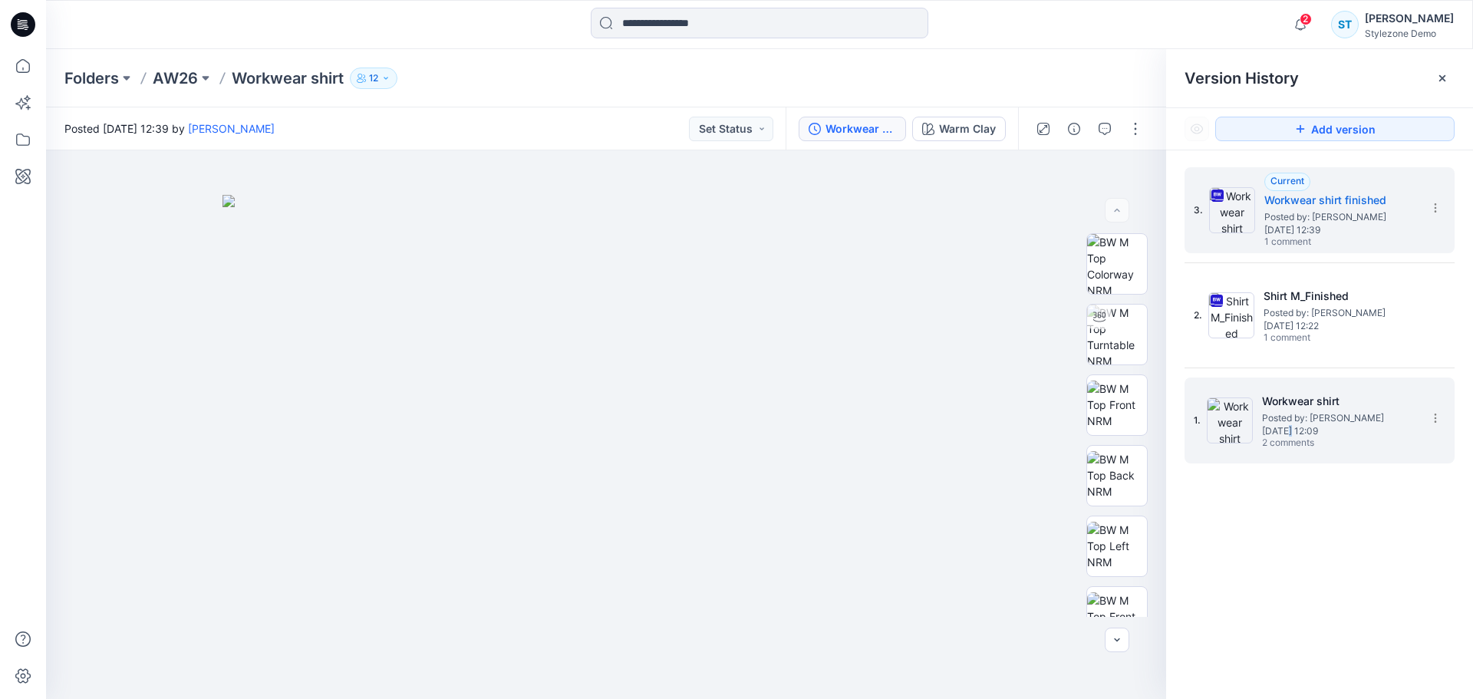
click at [1290, 427] on span "[DATE] 12:09" at bounding box center [1338, 431] width 153 height 11
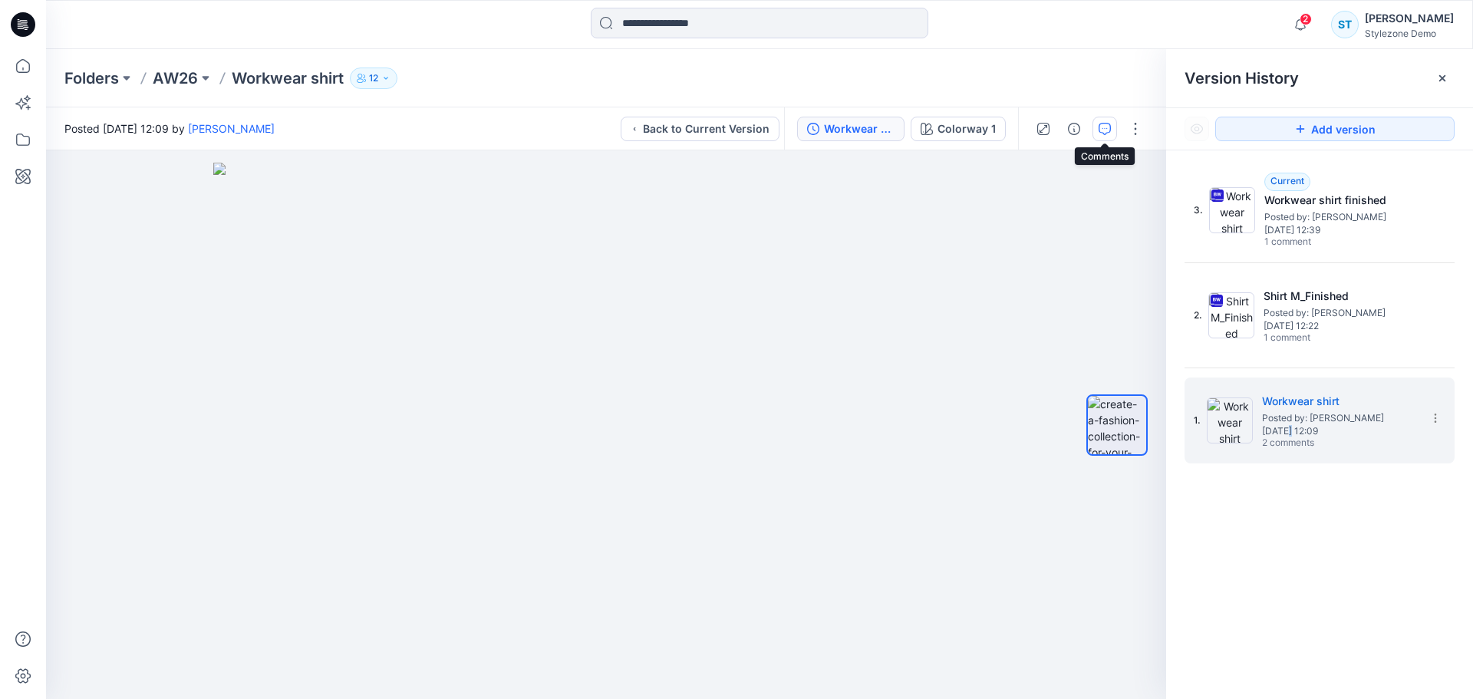
click at [1110, 130] on icon "button" at bounding box center [1105, 129] width 12 height 12
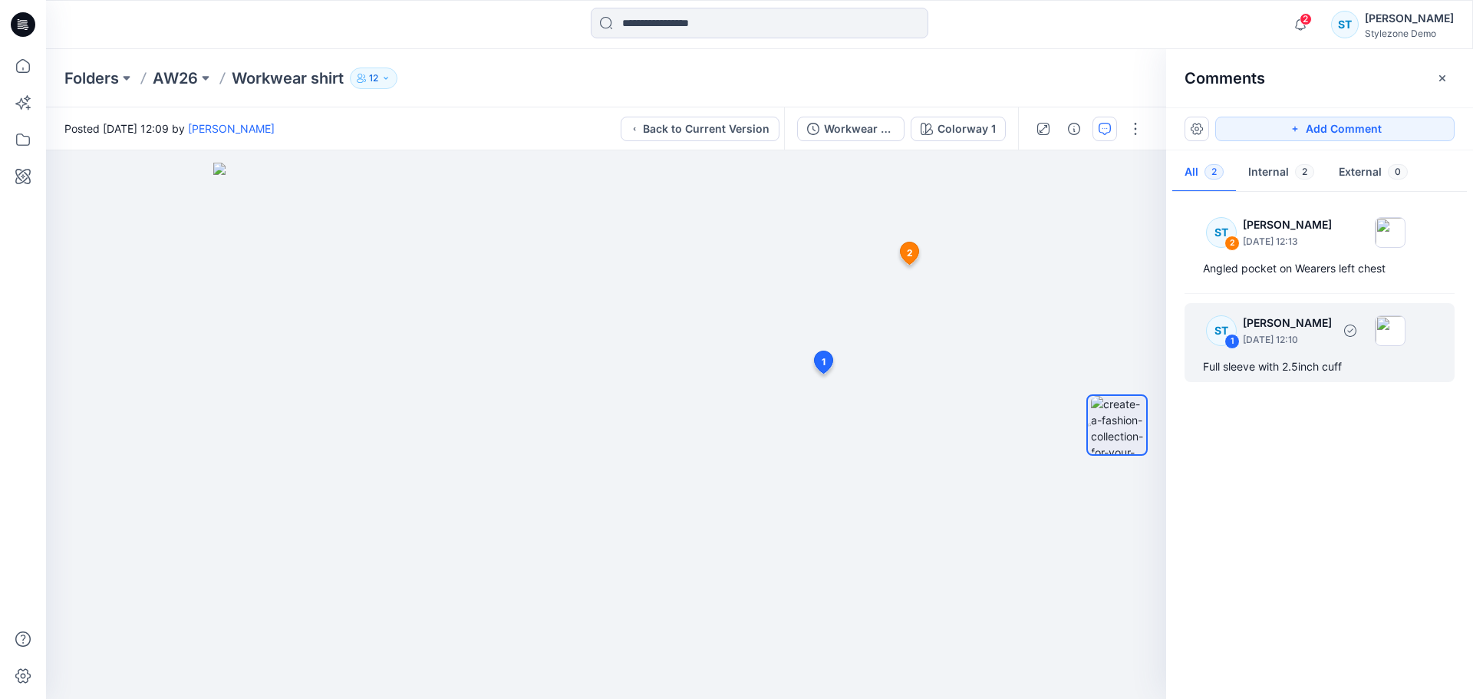
click at [1229, 372] on div "Full sleeve with 2.5inch cuff" at bounding box center [1319, 367] width 233 height 18
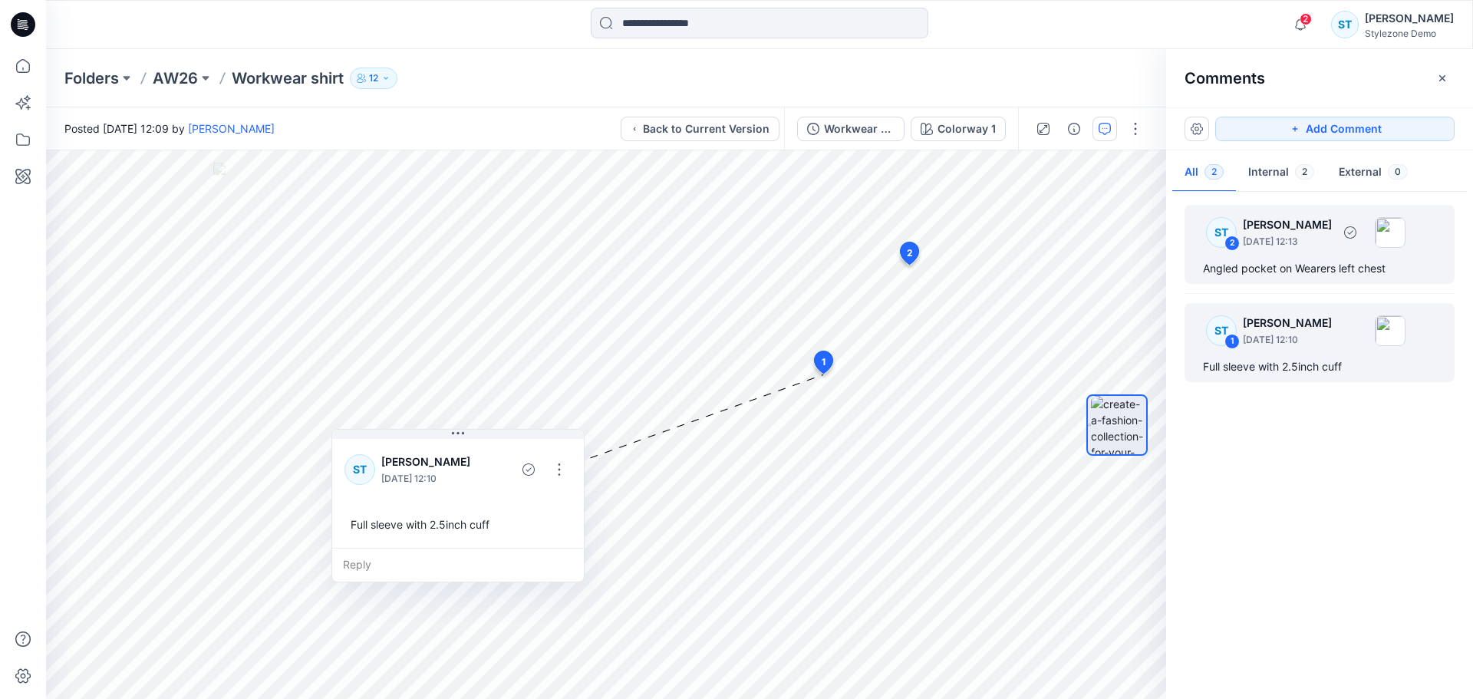
click at [1297, 232] on p "[PERSON_NAME]" at bounding box center [1287, 225] width 89 height 18
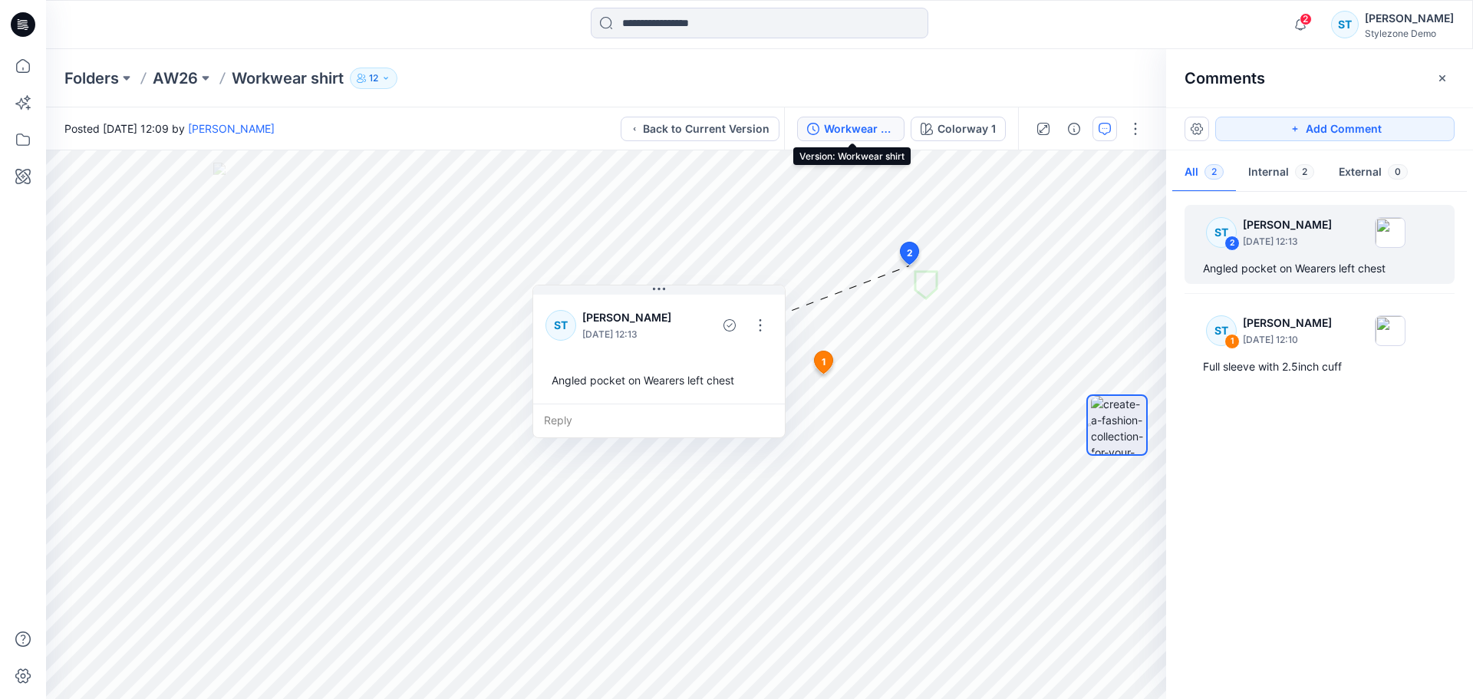
click at [883, 133] on div "Workwear shirt" at bounding box center [859, 128] width 71 height 17
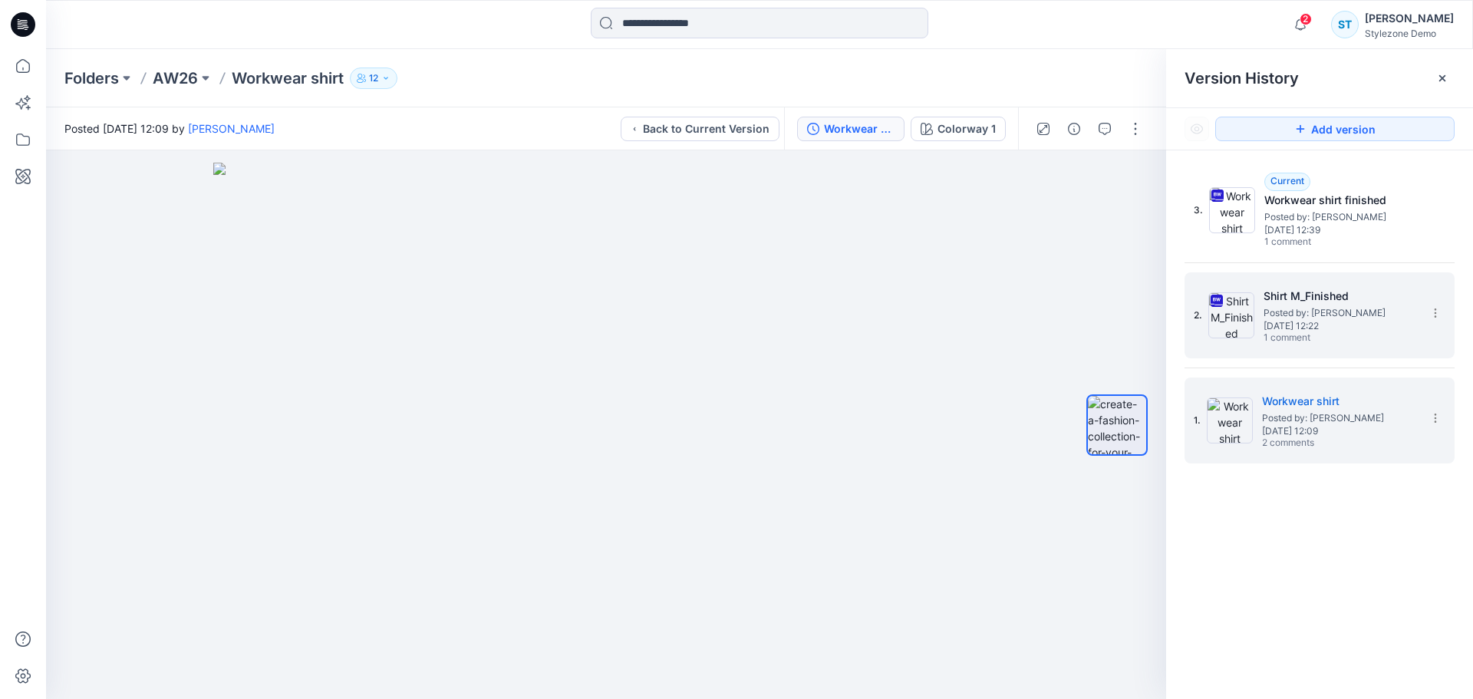
click at [1327, 316] on span "Posted by: [PERSON_NAME]" at bounding box center [1340, 312] width 153 height 15
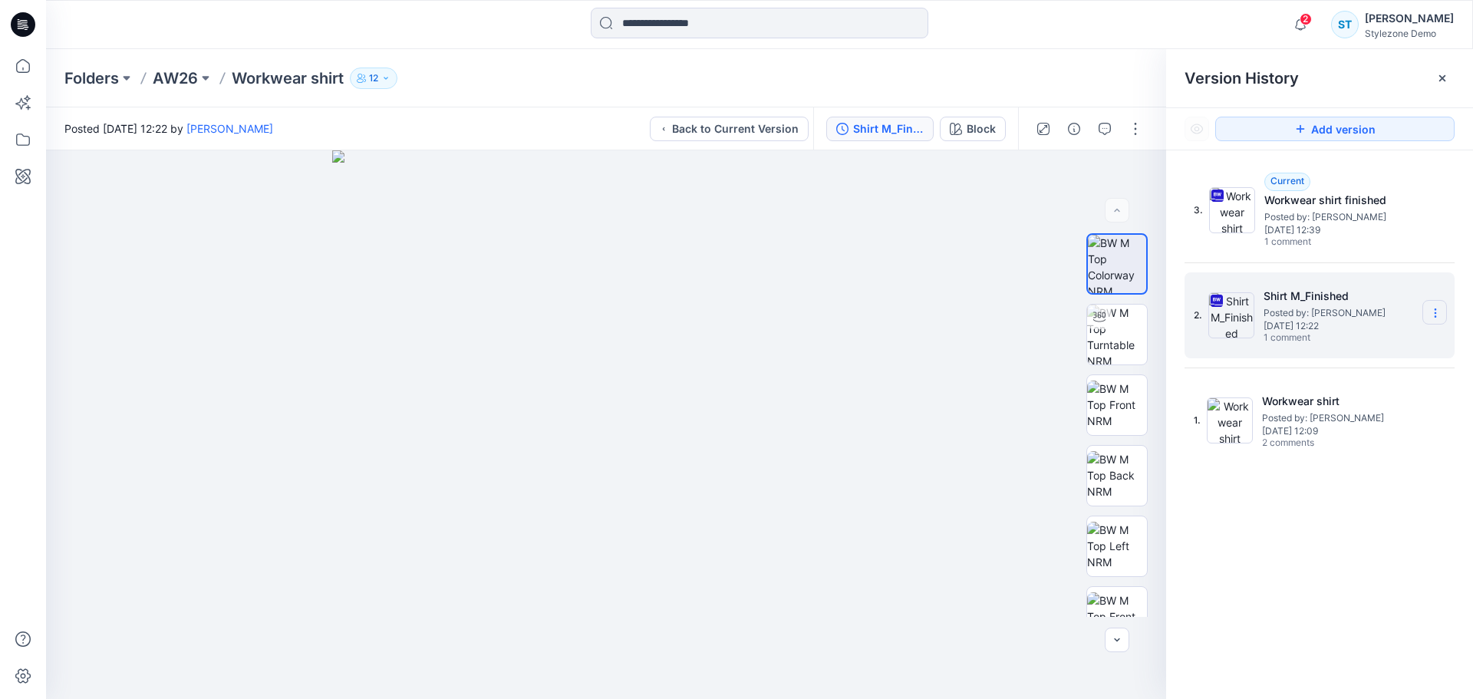
click at [1430, 315] on icon at bounding box center [1435, 313] width 12 height 12
click at [1375, 576] on div "3. Current Workwear shirt finished Posted by: [PERSON_NAME] [DATE] 12:39 1 comm…" at bounding box center [1319, 435] width 307 height 571
click at [1102, 127] on icon "button" at bounding box center [1105, 129] width 12 height 12
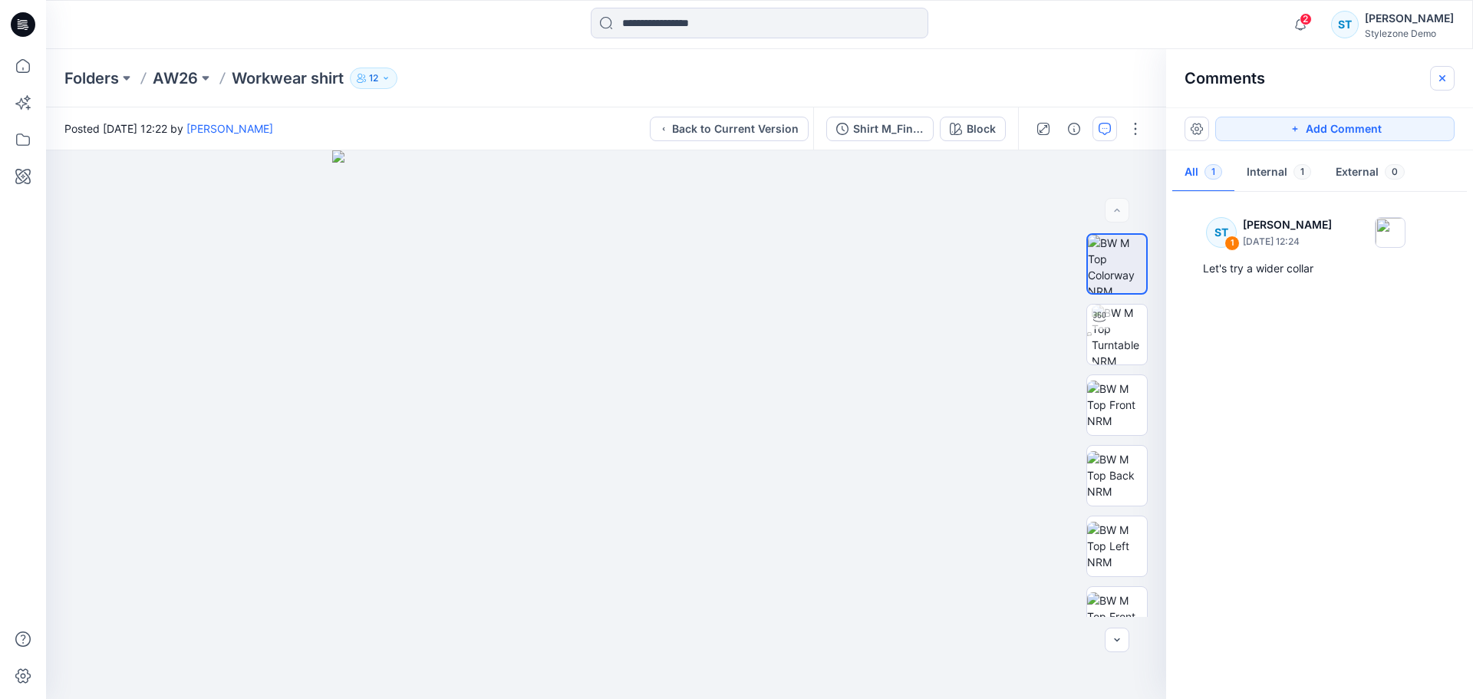
click at [1453, 84] on button "button" at bounding box center [1442, 78] width 25 height 25
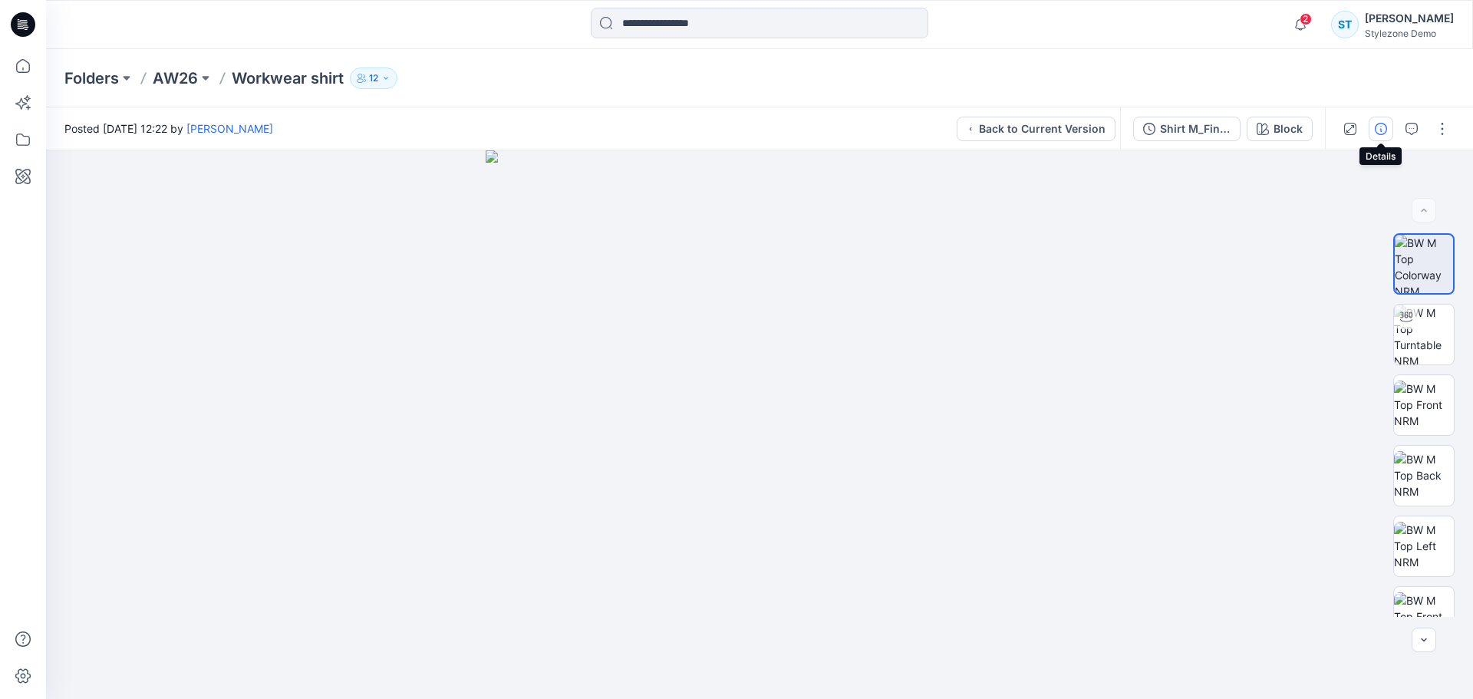
click at [1384, 124] on icon "button" at bounding box center [1381, 129] width 12 height 12
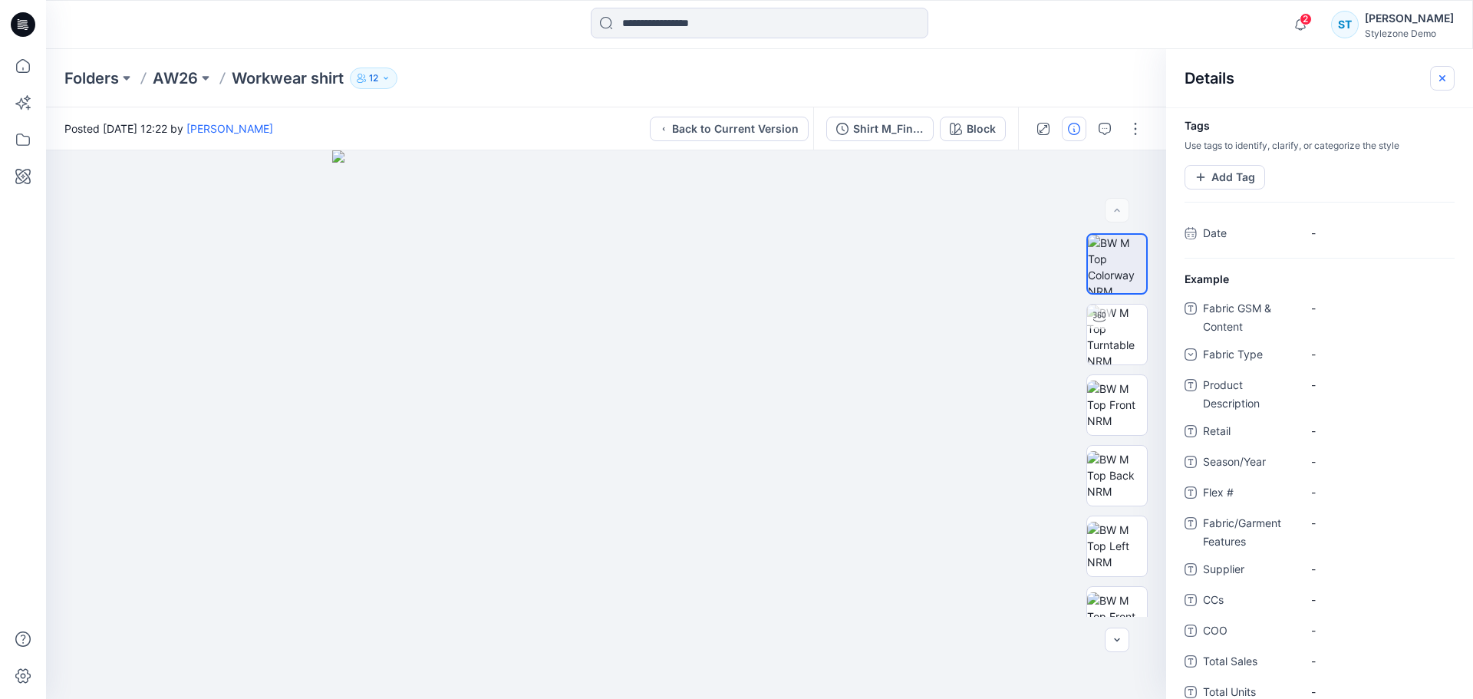
click at [1448, 83] on button "button" at bounding box center [1442, 78] width 25 height 25
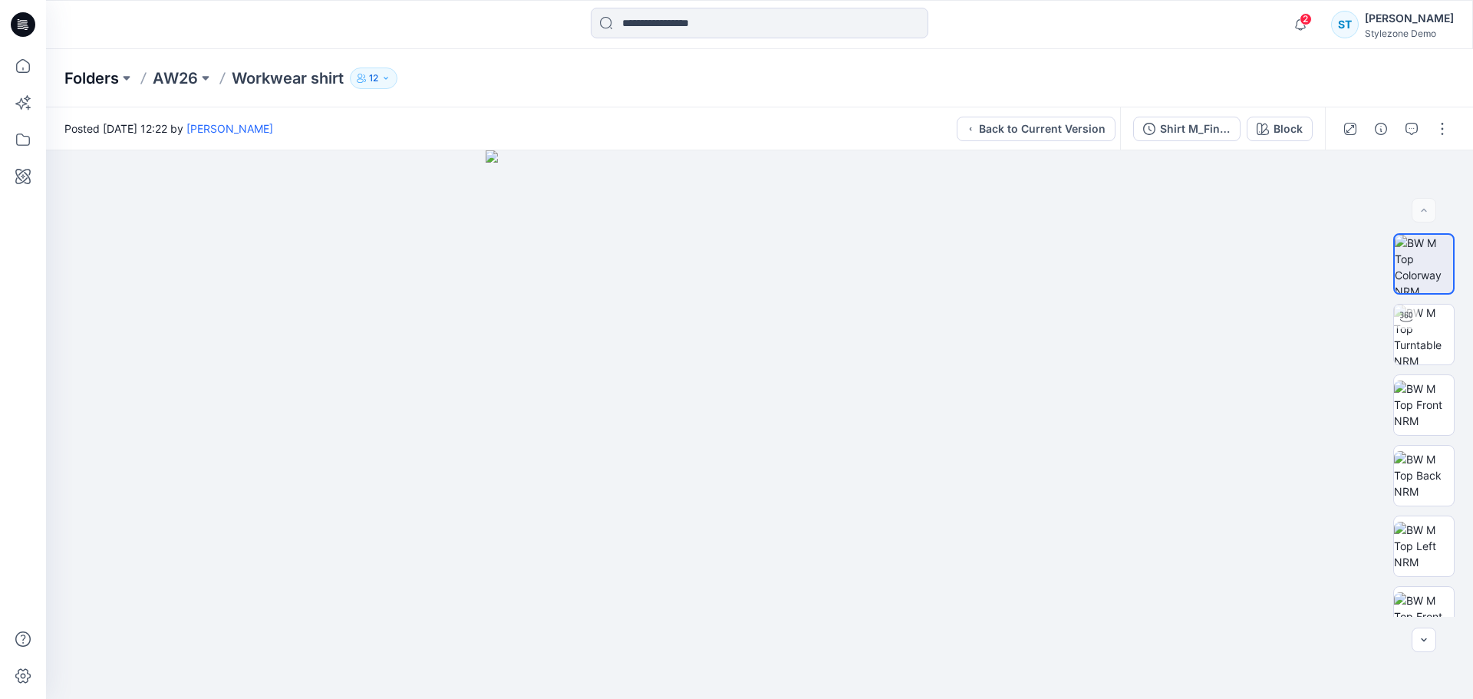
click at [97, 87] on p "Folders" at bounding box center [91, 78] width 54 height 21
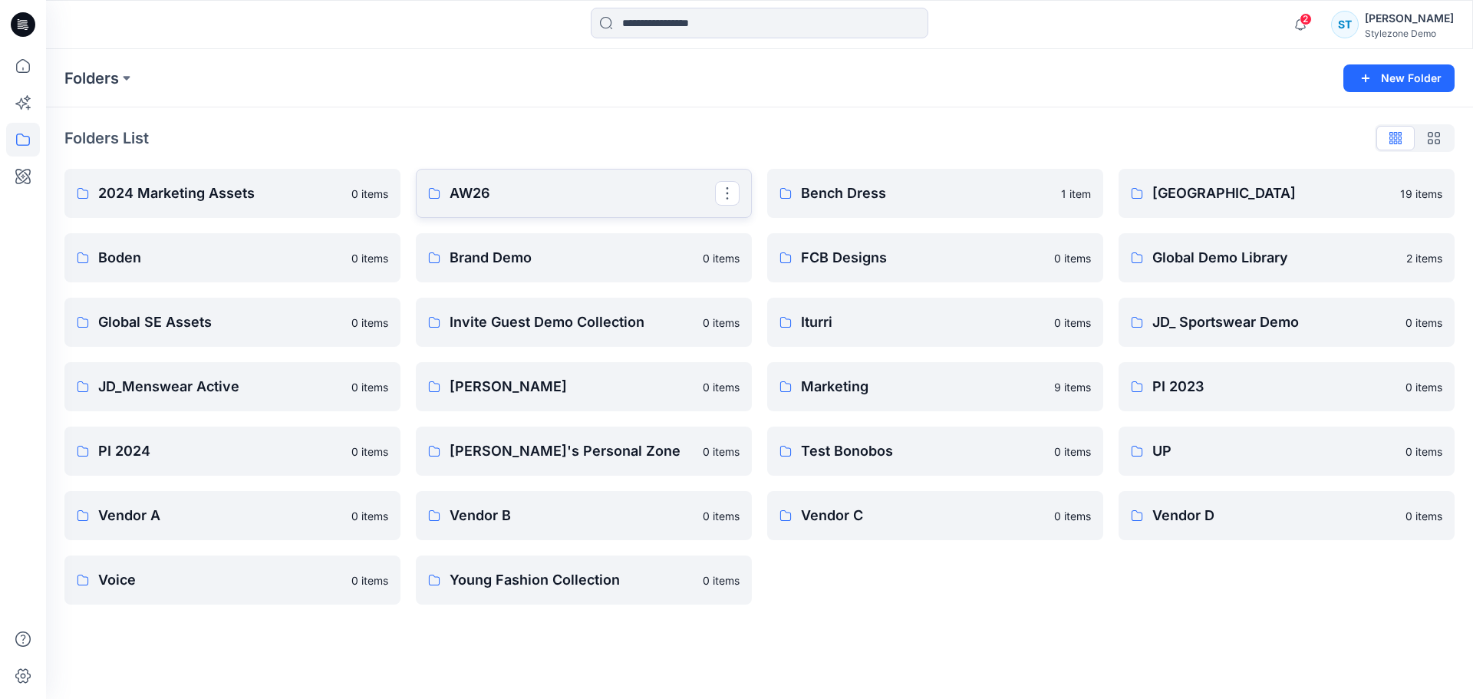
click at [535, 180] on link "AW26" at bounding box center [584, 193] width 336 height 49
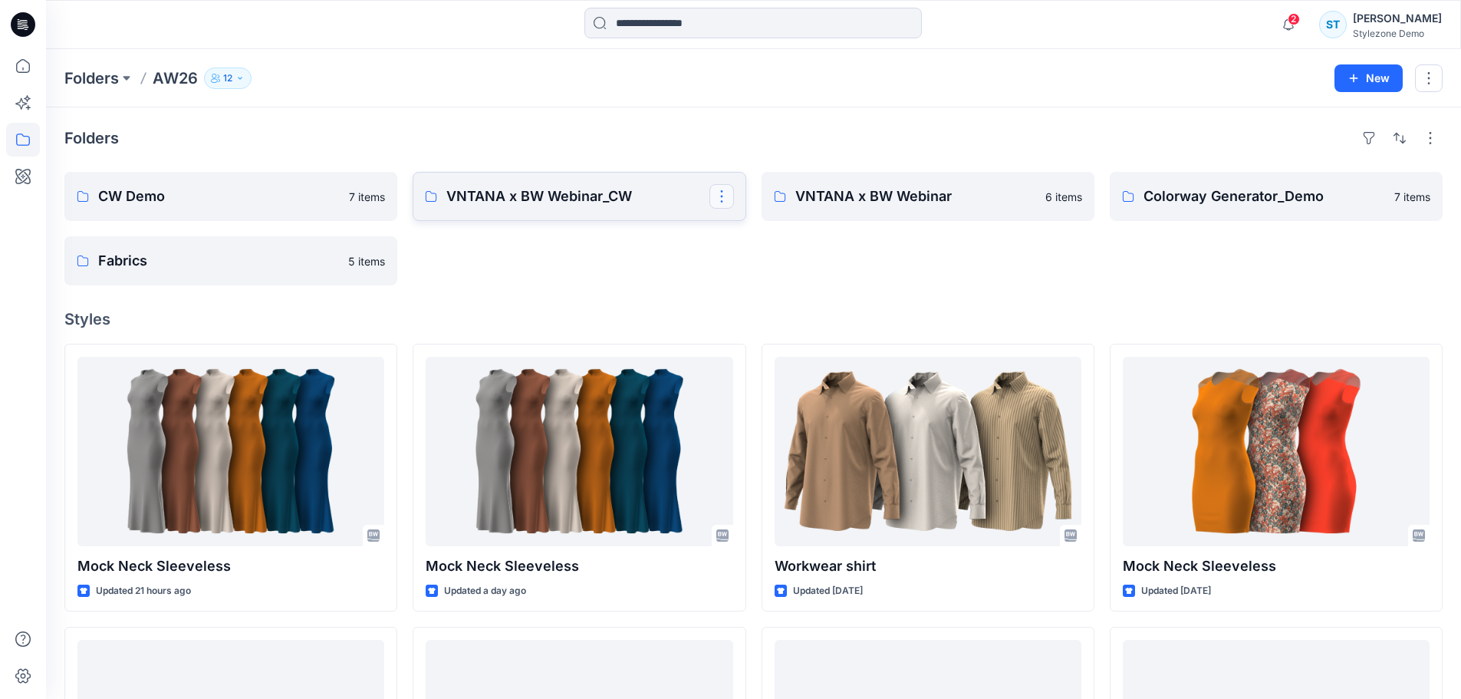
click at [720, 197] on button "button" at bounding box center [722, 196] width 25 height 25
click at [755, 241] on button "Edit" at bounding box center [795, 232] width 166 height 28
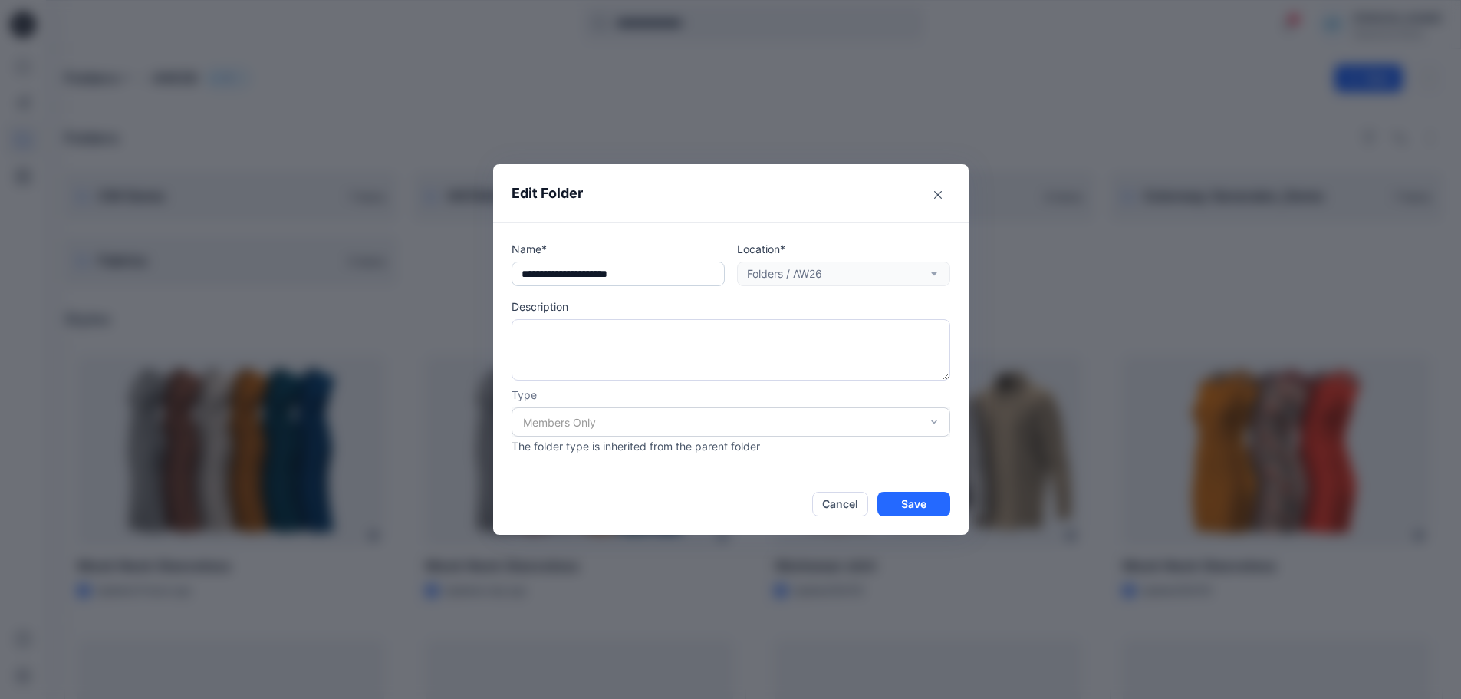
click at [642, 278] on input "text" at bounding box center [618, 274] width 213 height 25
click at [589, 272] on input "text" at bounding box center [618, 274] width 213 height 25
drag, startPoint x: 584, startPoint y: 272, endPoint x: 469, endPoint y: 279, distance: 115.3
click at [469, 279] on div "Edit Folder Name* Location* Folders / AW26 Description Type Members Only The fo…" at bounding box center [730, 349] width 1461 height 699
type input "**********"
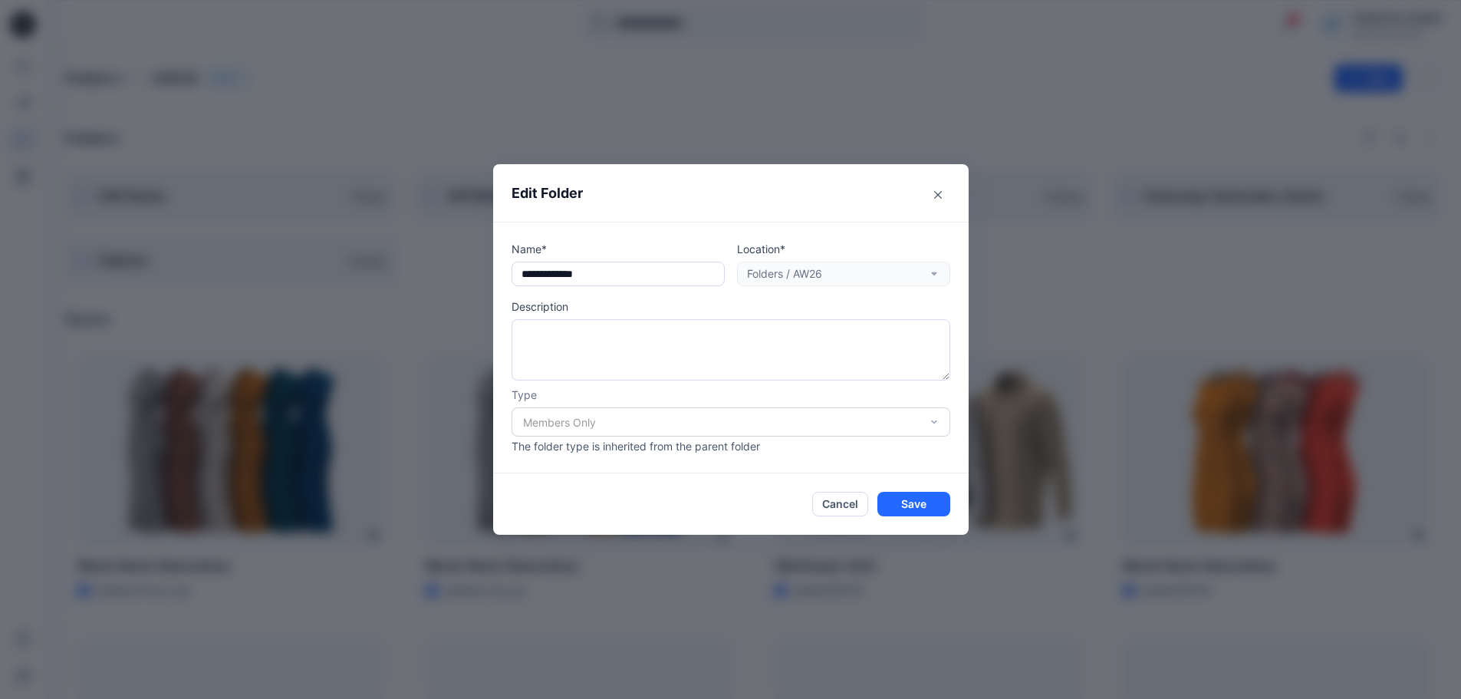
click at [611, 296] on div "**********" at bounding box center [731, 347] width 439 height 213
click at [918, 512] on button "Save" at bounding box center [914, 504] width 73 height 25
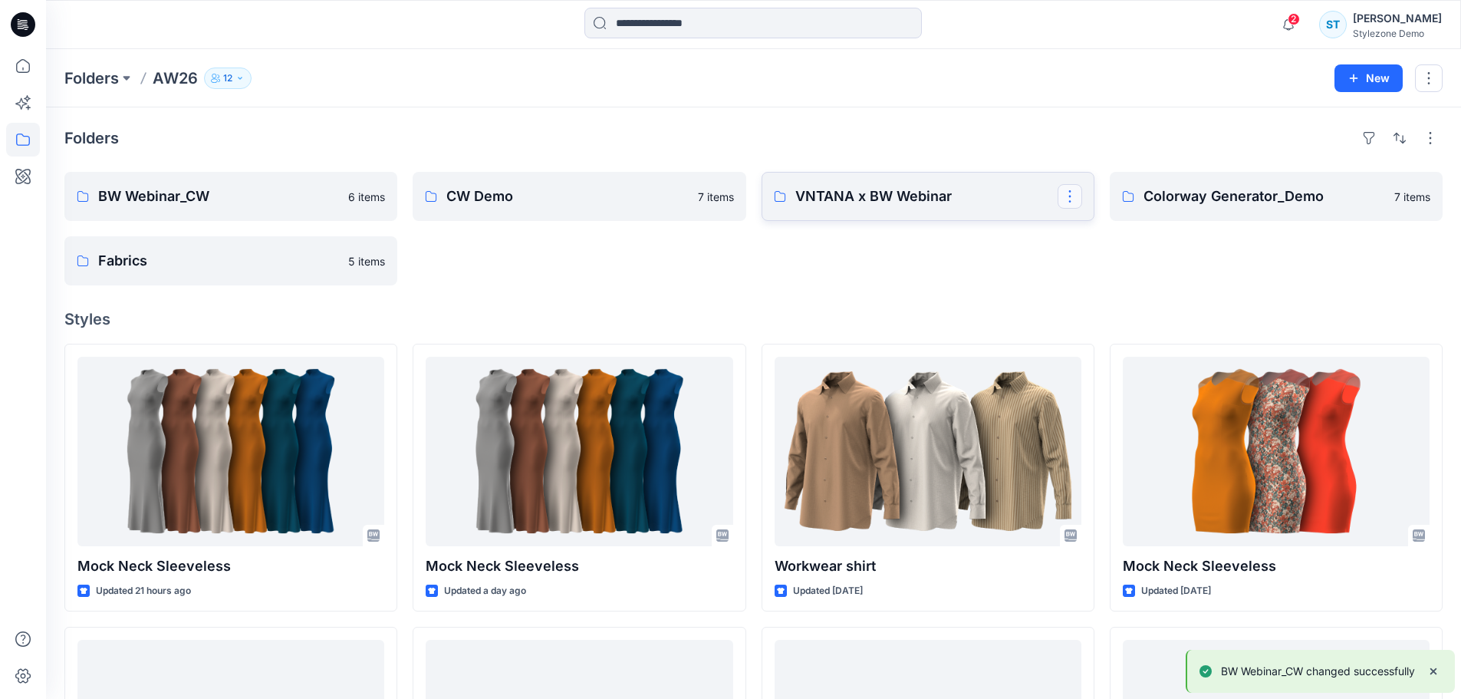
click at [1066, 195] on button "button" at bounding box center [1070, 196] width 25 height 25
click at [1097, 238] on p "Edit" at bounding box center [1098, 232] width 19 height 16
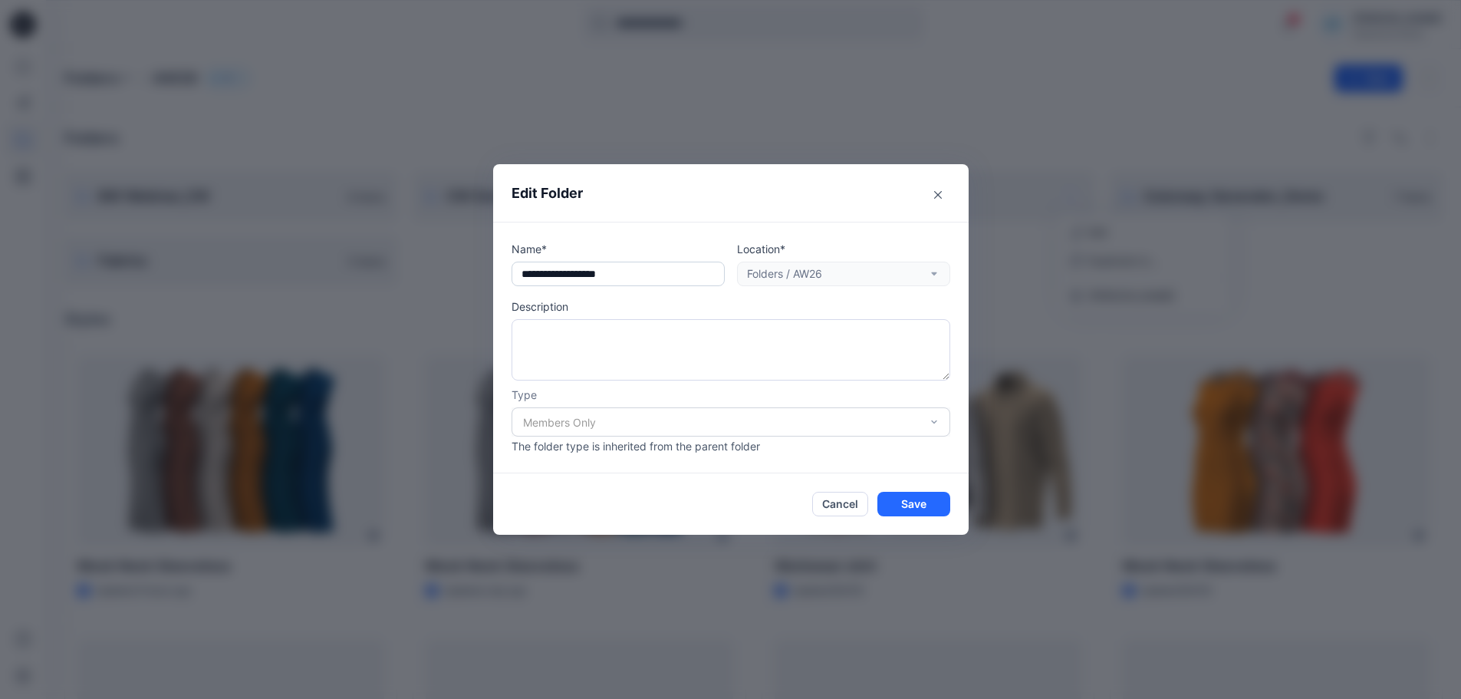
click at [580, 281] on input "text" at bounding box center [618, 274] width 213 height 25
drag, startPoint x: 584, startPoint y: 276, endPoint x: 494, endPoint y: 277, distance: 89.8
click at [494, 277] on div "Edit Folder Name* Location* Folders / AW26 Description Type Members Only The fo…" at bounding box center [730, 349] width 1461 height 699
type input "**********"
click at [932, 504] on button "Save" at bounding box center [914, 504] width 73 height 25
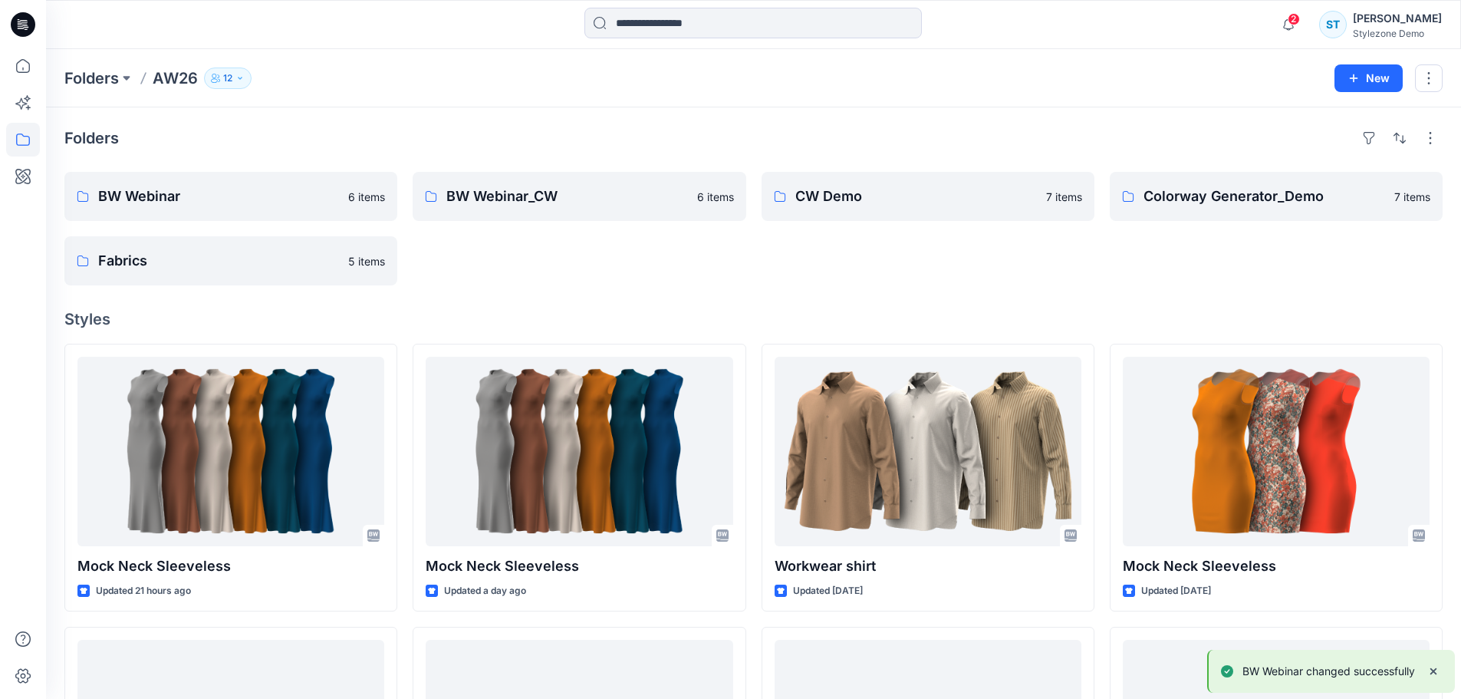
click at [882, 266] on div "CW Demo 7 items" at bounding box center [928, 229] width 333 height 114
click at [284, 199] on p "BW Webinar" at bounding box center [229, 196] width 262 height 21
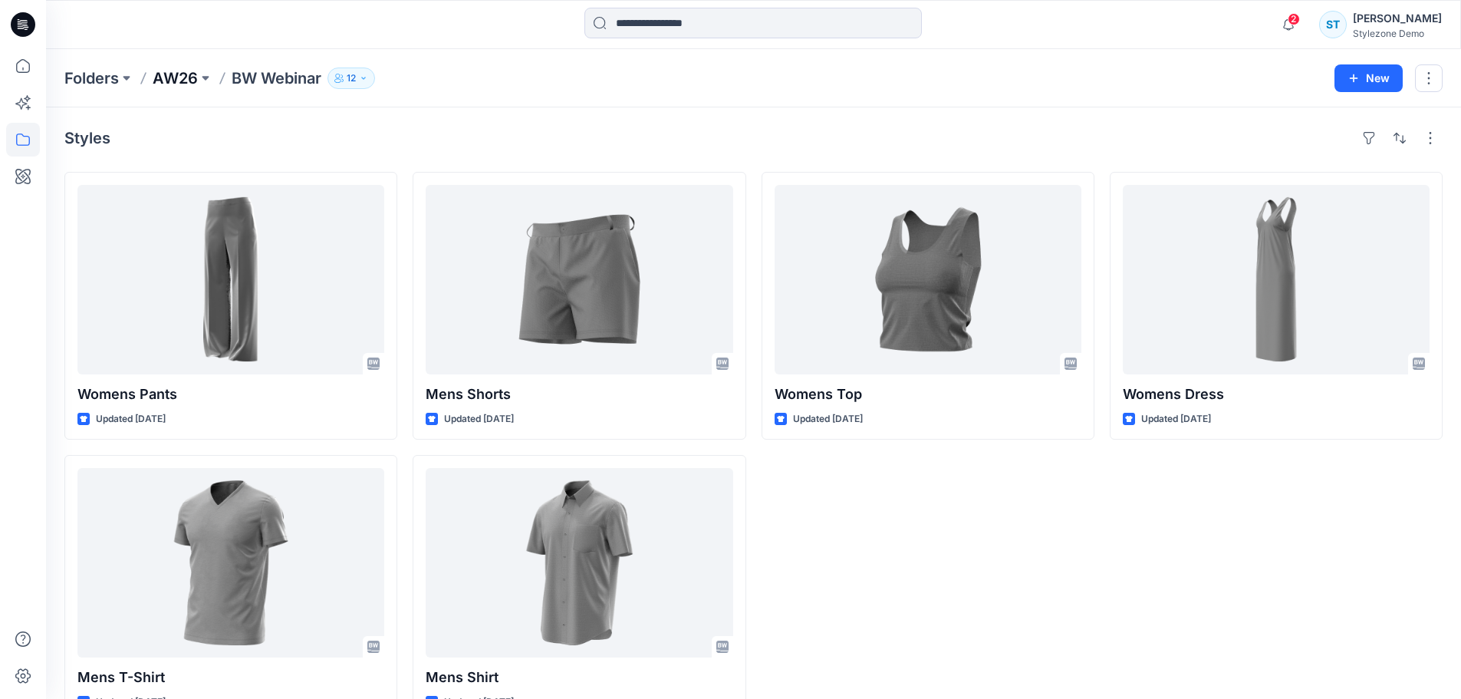
click at [189, 83] on p "AW26" at bounding box center [175, 78] width 45 height 21
